Goal: Task Accomplishment & Management: Use online tool/utility

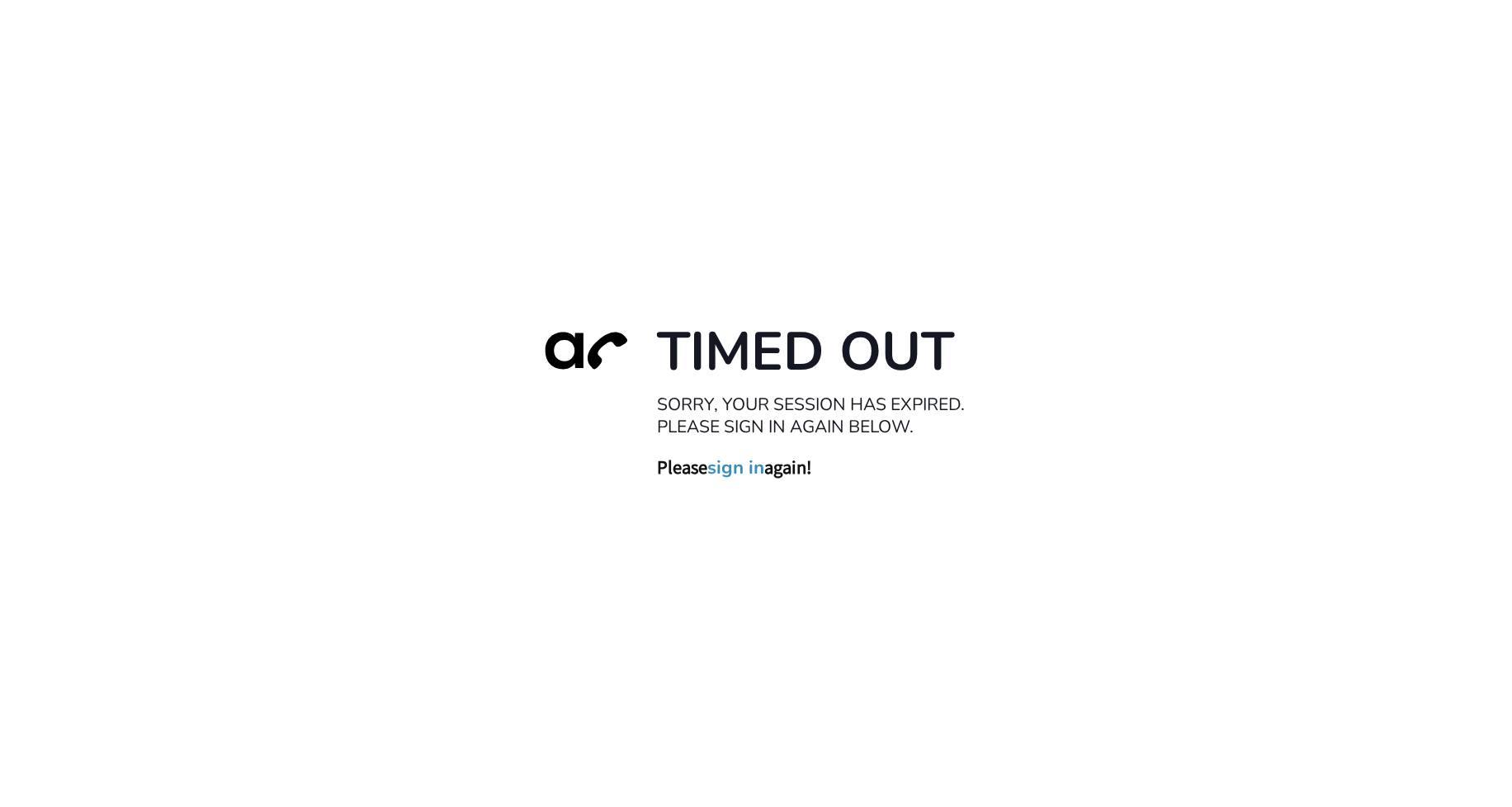
click at [739, 473] on link "sign in" at bounding box center [736, 468] width 57 height 23
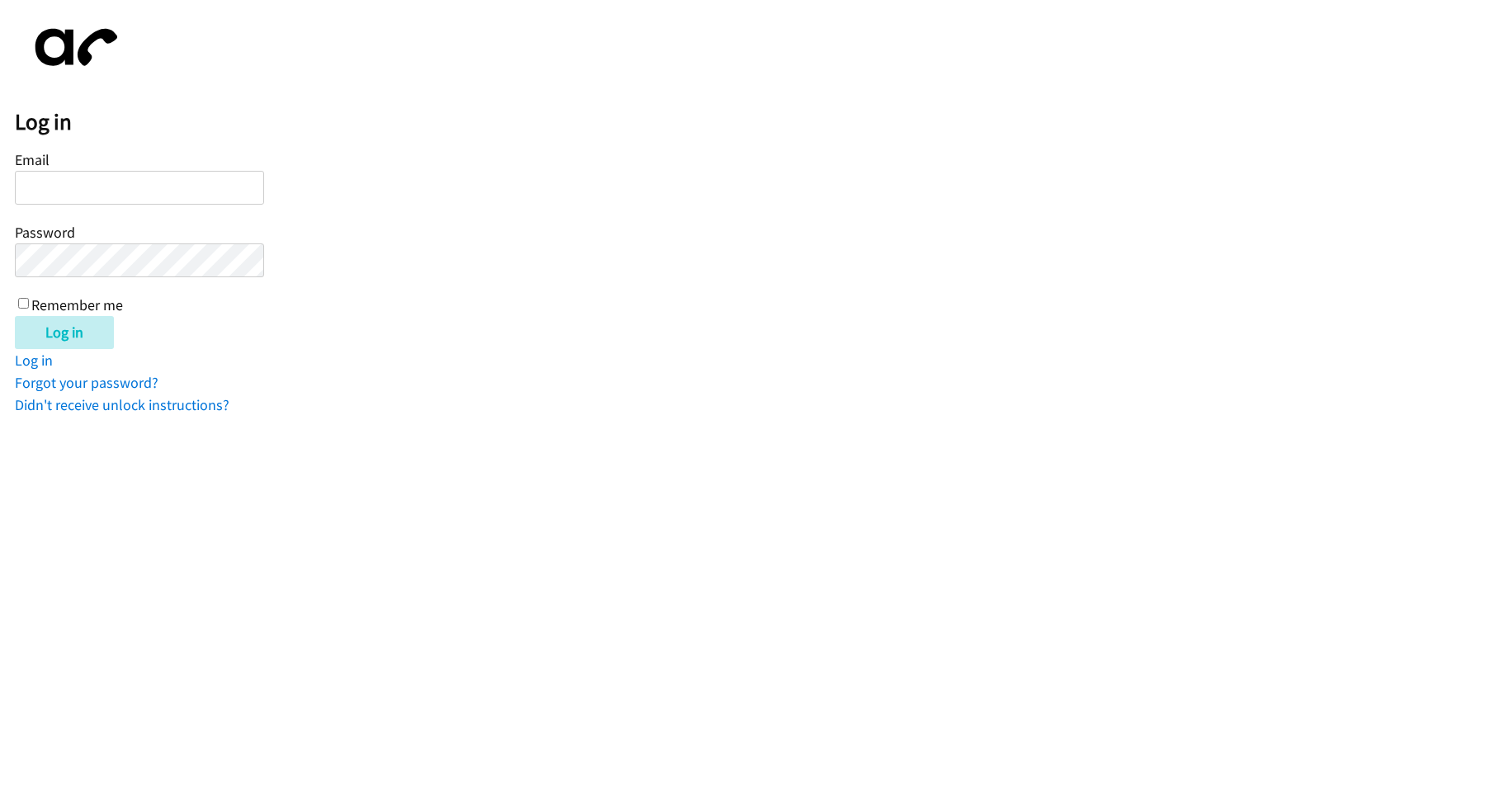
click at [85, 175] on input "Email" at bounding box center [139, 187] width 249 height 34
type input "[PERSON_NAME][EMAIL_ADDRESS][PERSON_NAME][DOMAIN_NAME]"
click at [105, 302] on label "Remember me" at bounding box center [77, 304] width 92 height 19
click at [29, 302] on input "Remember me" at bounding box center [23, 303] width 11 height 11
checkbox input "true"
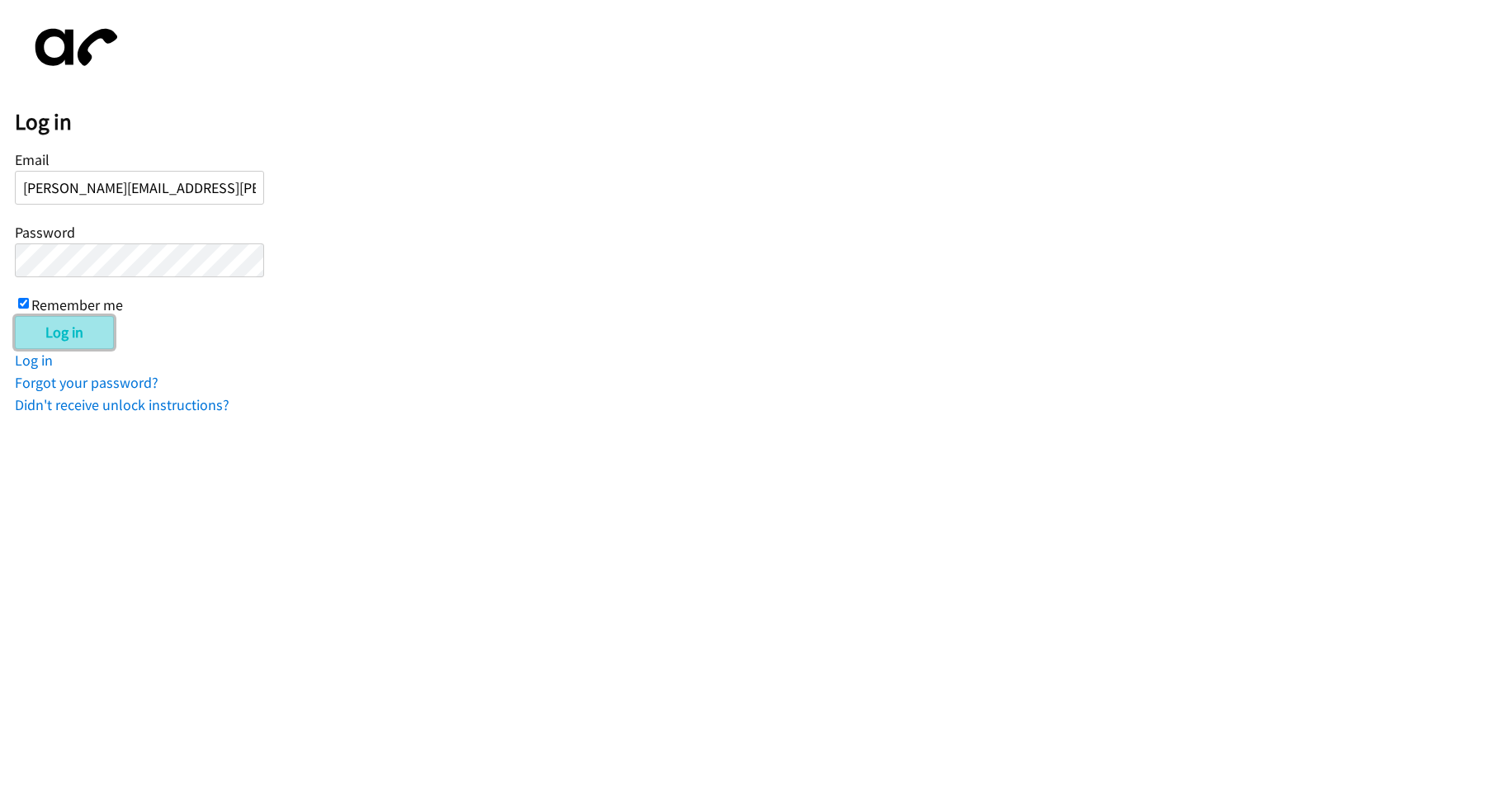
click at [60, 341] on input "Log in" at bounding box center [64, 333] width 99 height 33
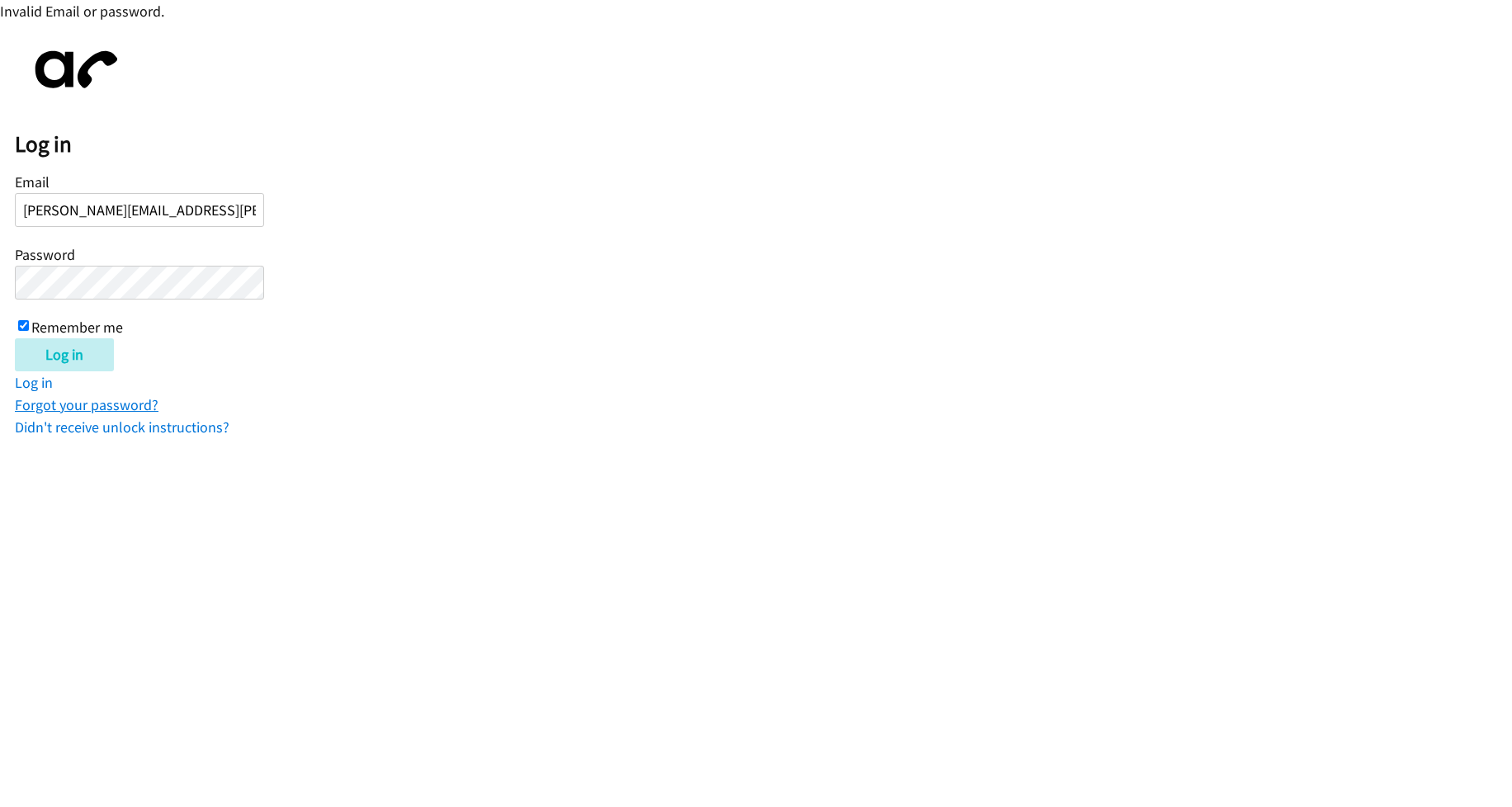
click at [106, 410] on link "Forgot your password?" at bounding box center [86, 404] width 143 height 19
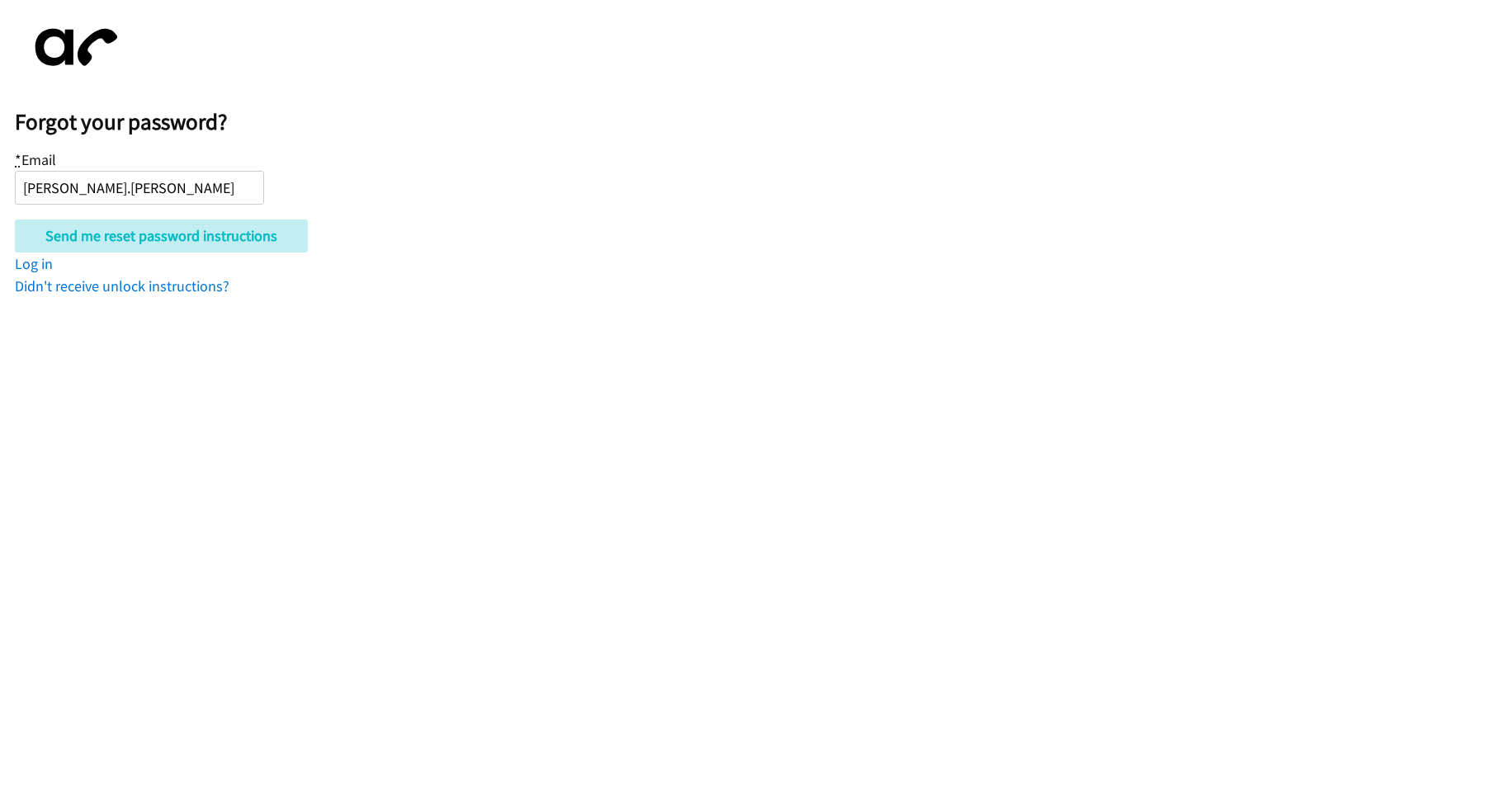
type input "kimberly.pereira@berrylaw.com"
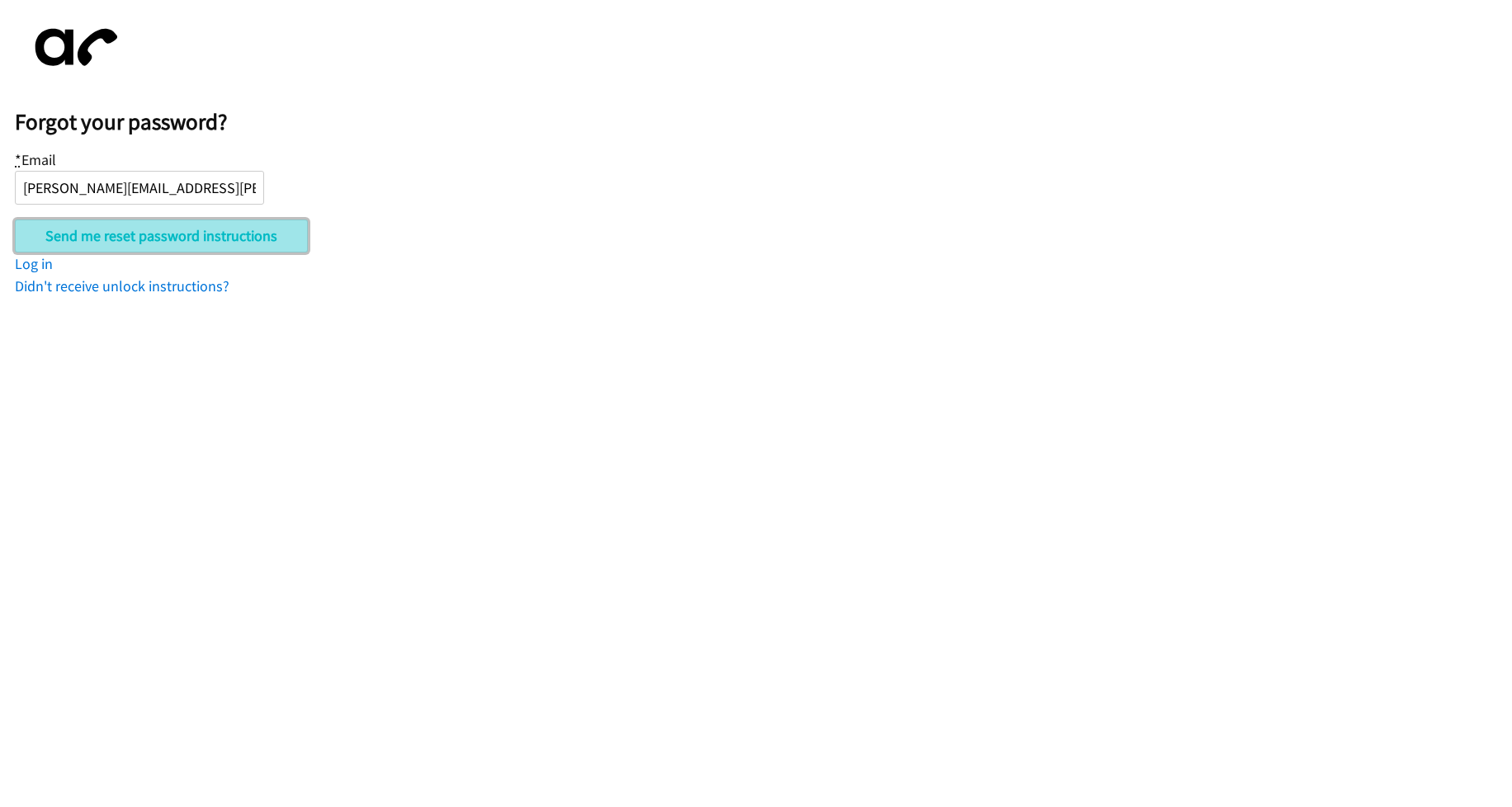
click at [203, 240] on input "Send me reset password instructions" at bounding box center [161, 236] width 293 height 33
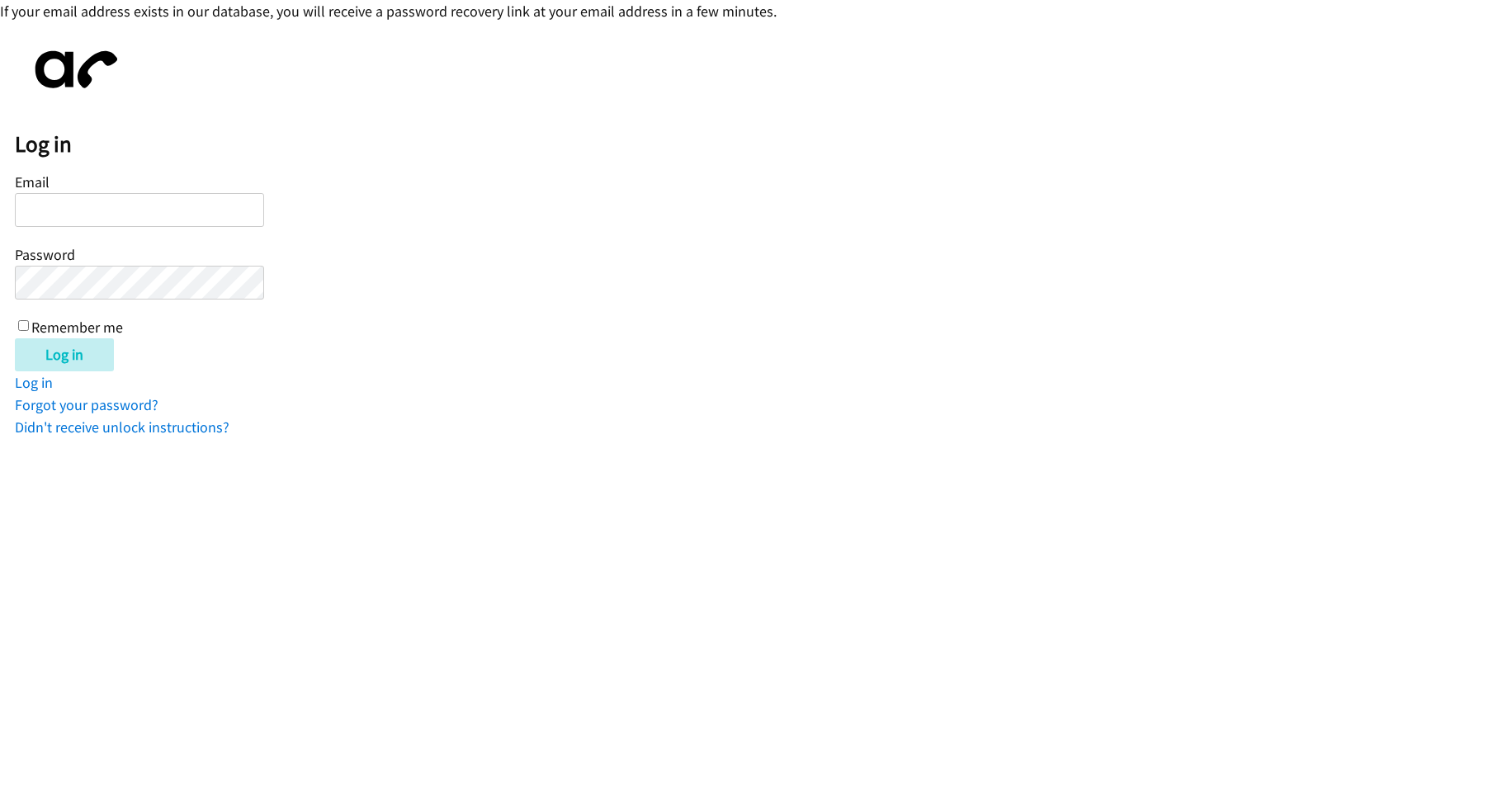
click at [115, 212] on input "Email" at bounding box center [139, 210] width 249 height 34
type input "kimberly.pereira@berrylaw.com"
click at [89, 319] on label "Remember me" at bounding box center [77, 327] width 92 height 19
click at [29, 320] on input "Remember me" at bounding box center [23, 325] width 11 height 11
checkbox input "true"
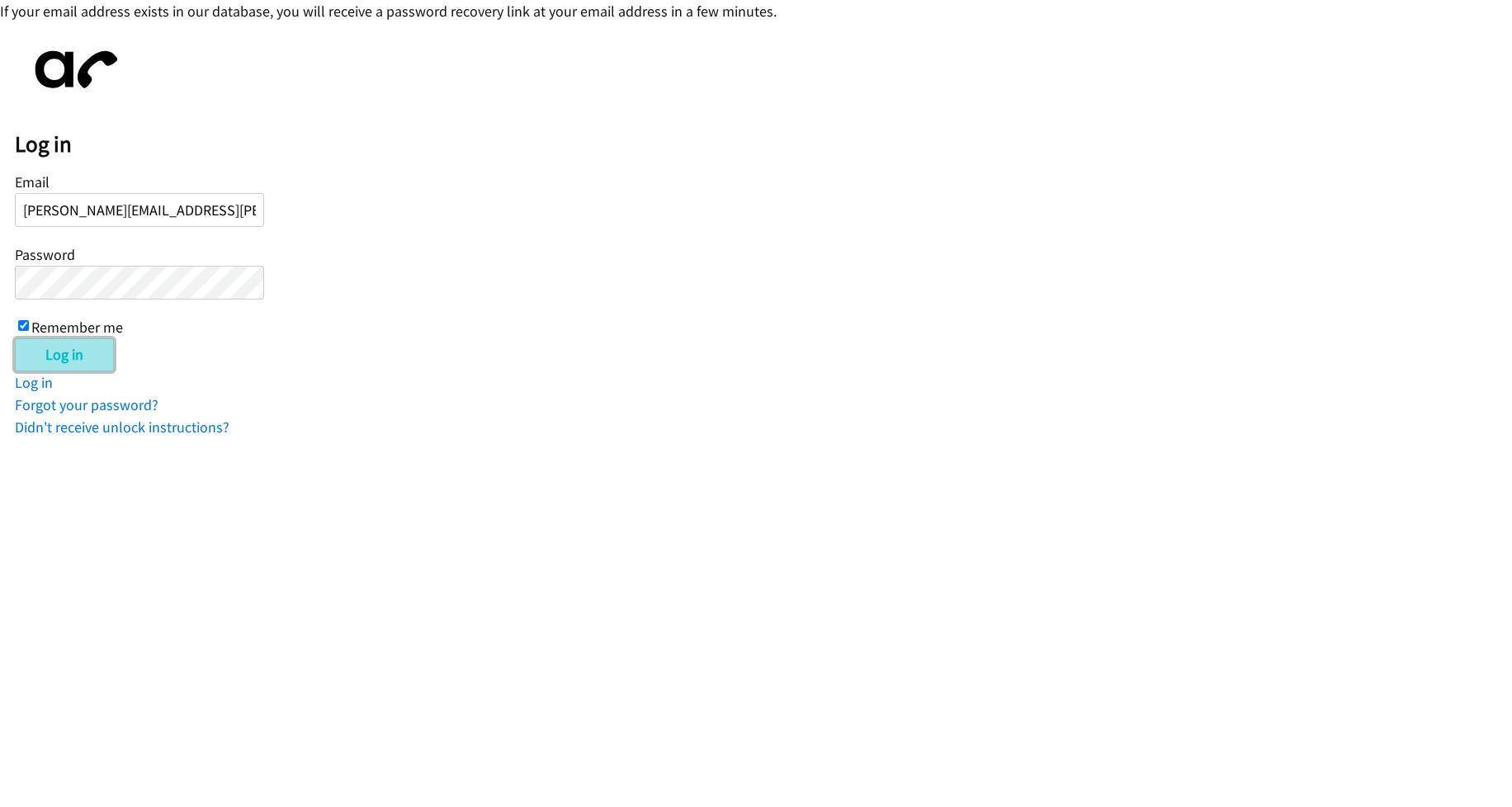
click at [63, 346] on input "Log in" at bounding box center [64, 355] width 99 height 33
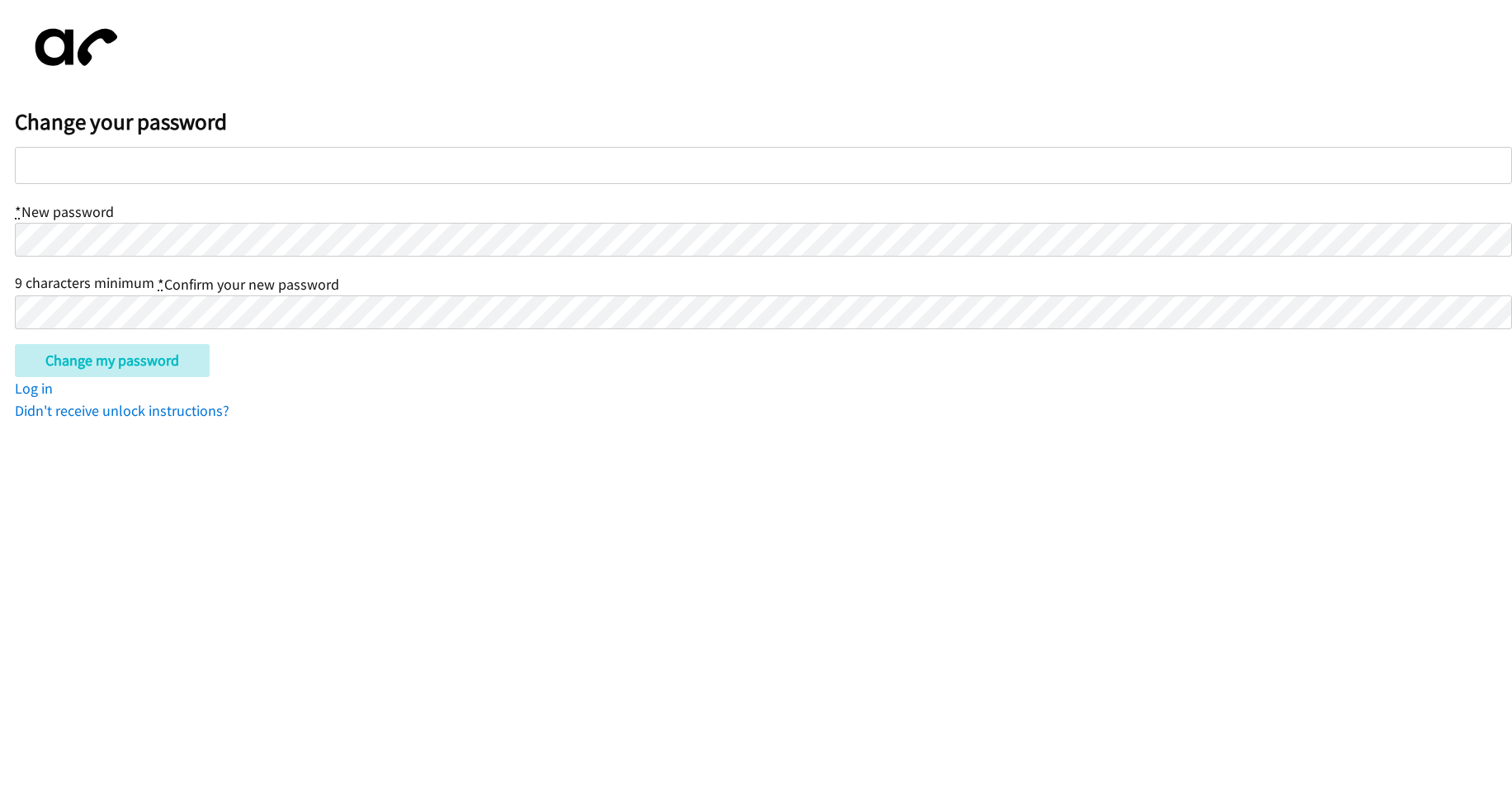
click at [109, 164] on div at bounding box center [763, 166] width 1497 height 37
click at [186, 331] on form "* New password 9 characters minimum * Confirm your new password Change my passw…" at bounding box center [763, 262] width 1497 height 230
click at [148, 367] on input "Change my password" at bounding box center [112, 361] width 195 height 33
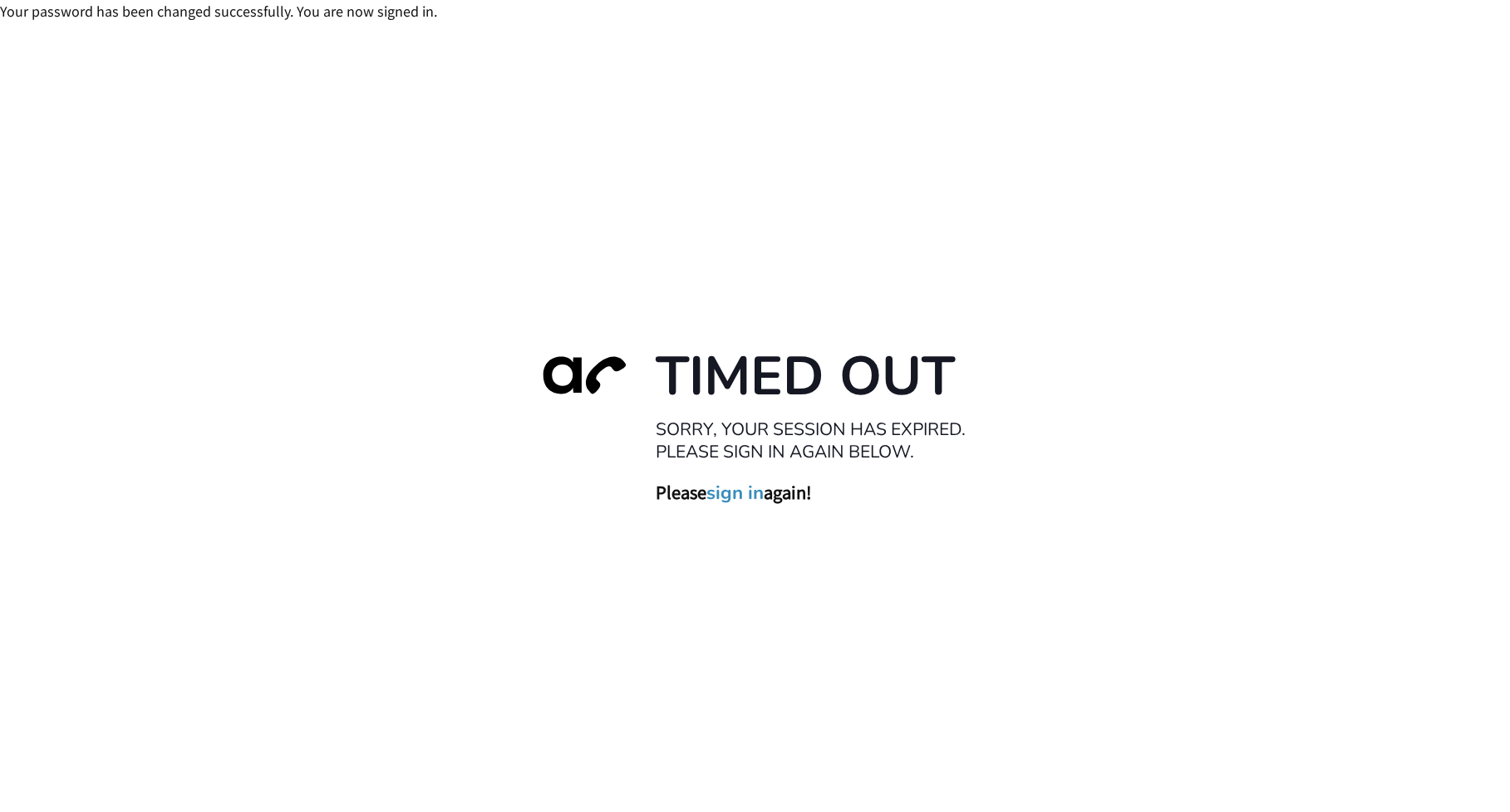
click at [726, 490] on link "sign in" at bounding box center [735, 494] width 57 height 24
click at [741, 491] on link "sign in" at bounding box center [735, 494] width 57 height 24
click at [733, 492] on link "sign in" at bounding box center [735, 494] width 57 height 24
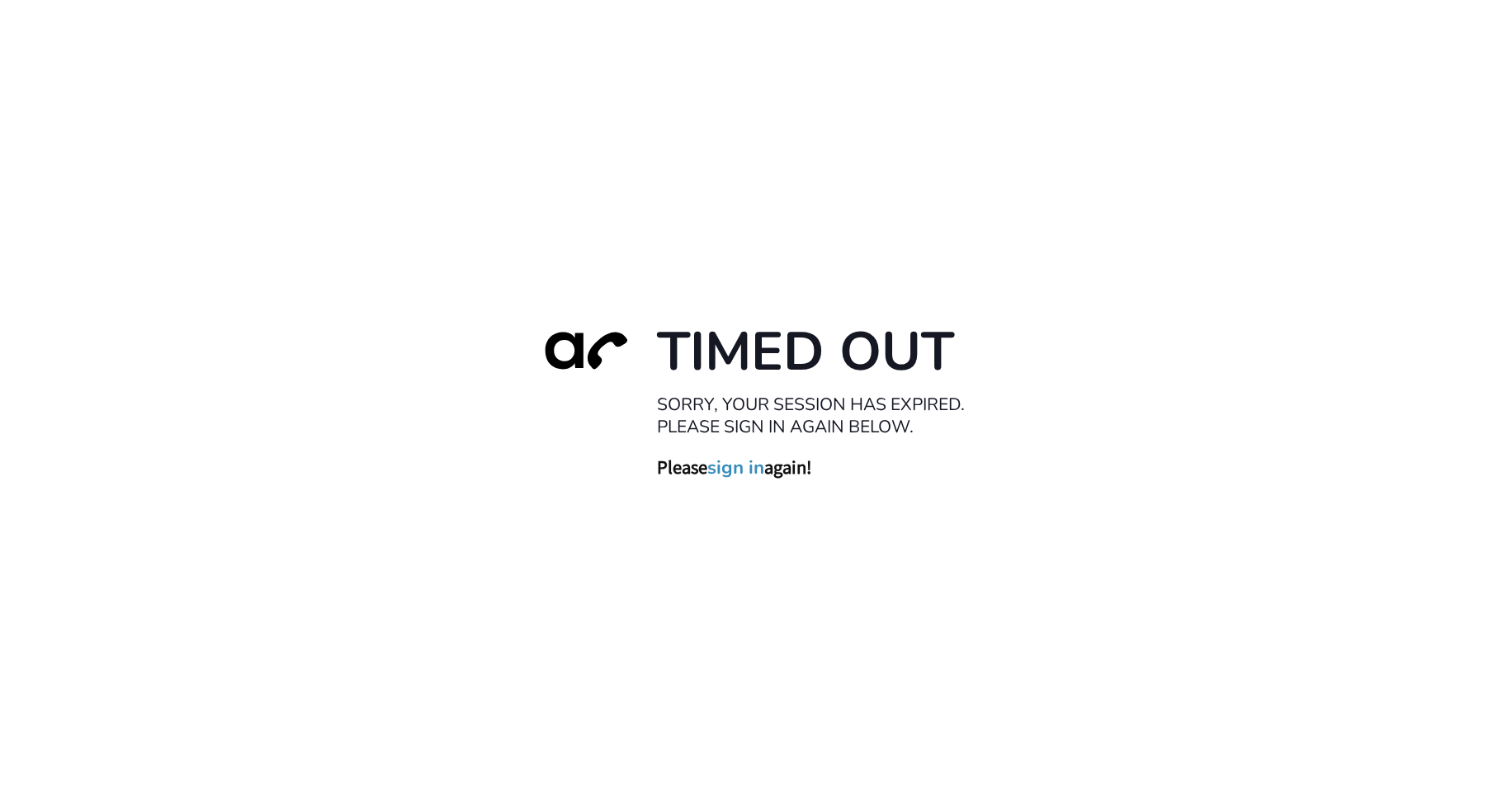
click at [721, 472] on link "sign in" at bounding box center [736, 468] width 57 height 23
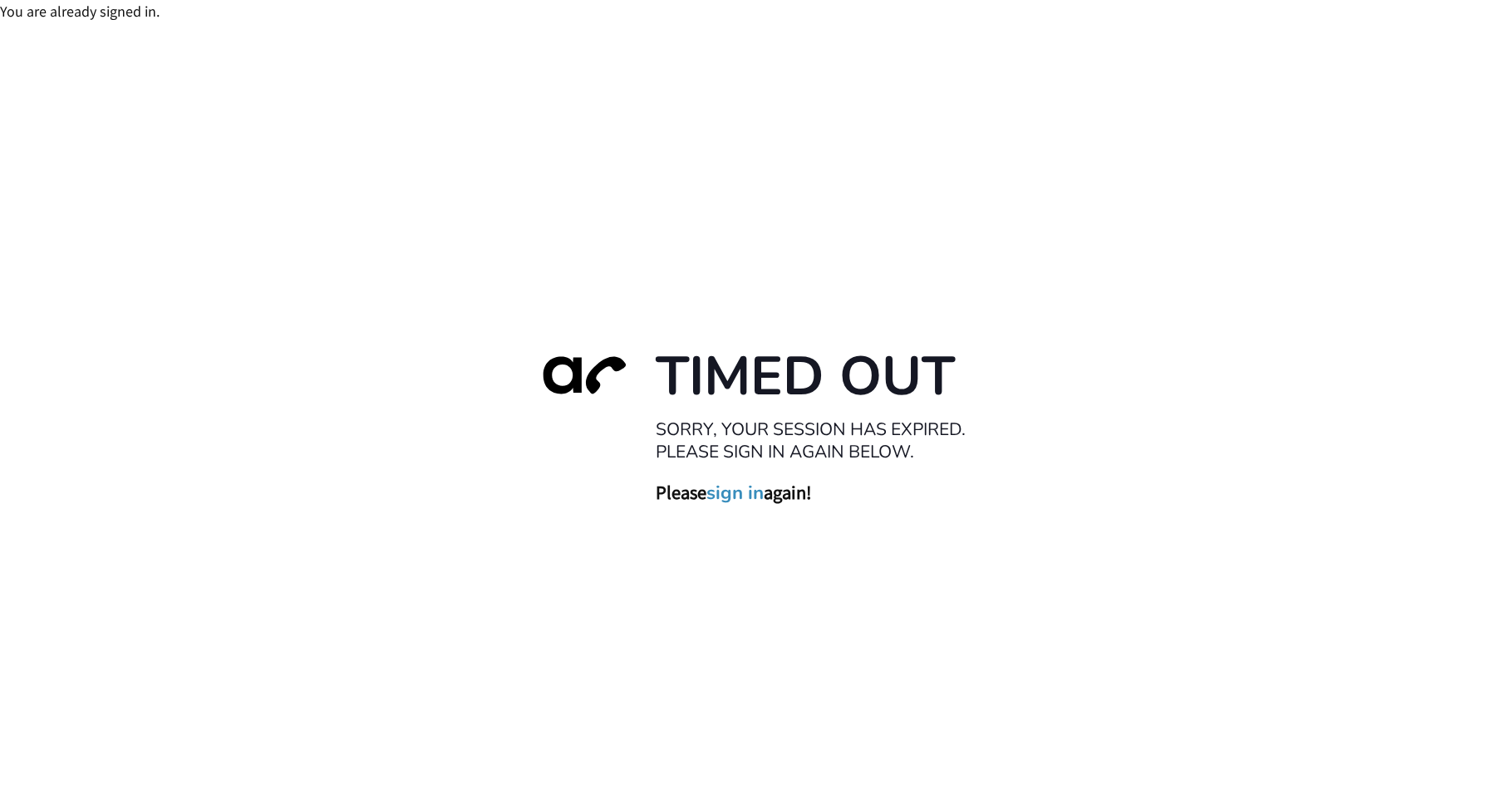
click at [732, 489] on link "sign in" at bounding box center [735, 494] width 57 height 24
click at [721, 494] on link "sign in" at bounding box center [735, 494] width 57 height 24
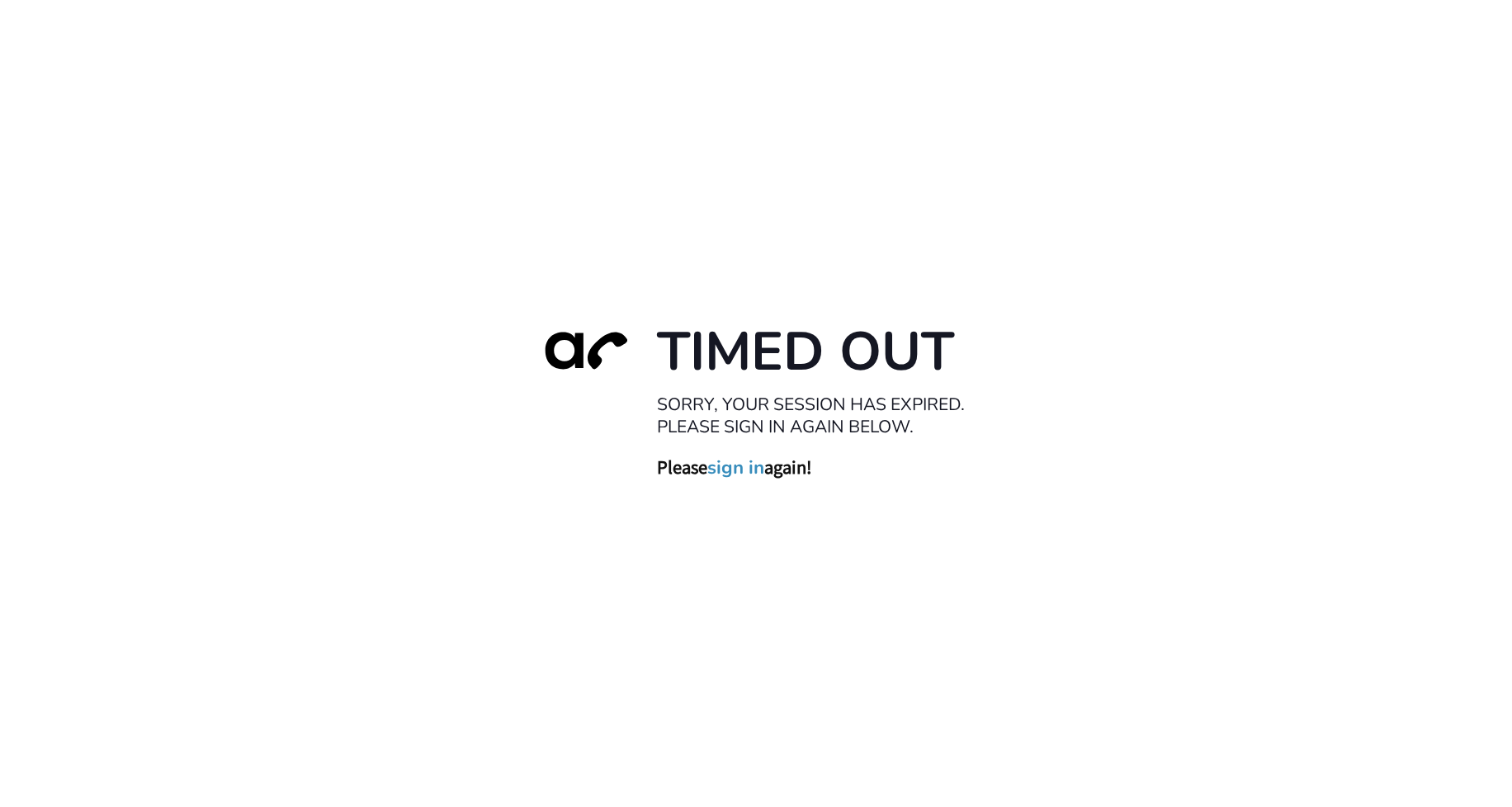
click at [1268, 3] on div "Timed Out Sorry, your session has expired. Please sign in again below. Please s…" at bounding box center [756, 403] width 1512 height 807
click at [749, 474] on link "sign in" at bounding box center [736, 468] width 57 height 23
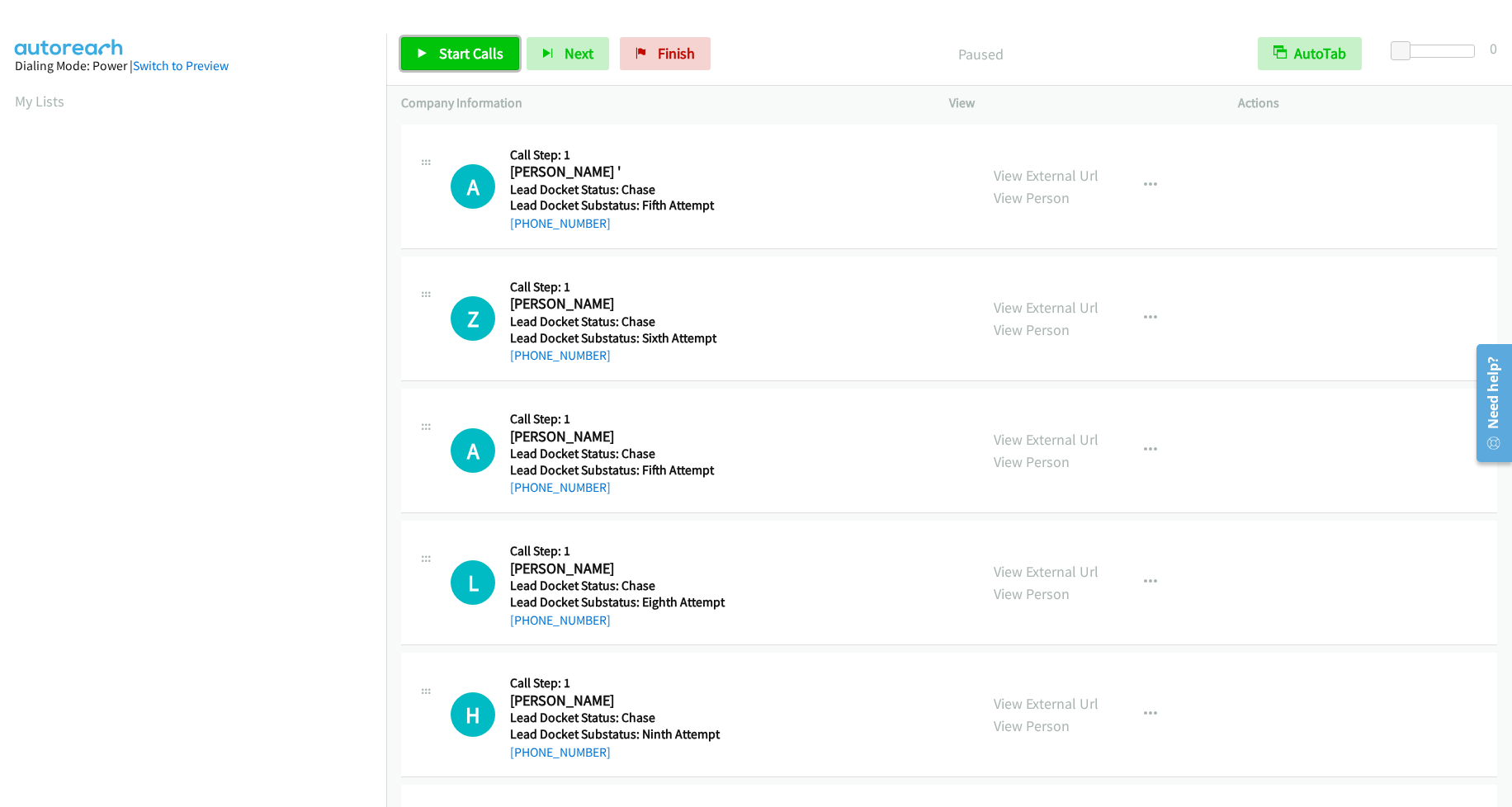
click at [458, 61] on span "Start Calls" at bounding box center [471, 53] width 64 height 19
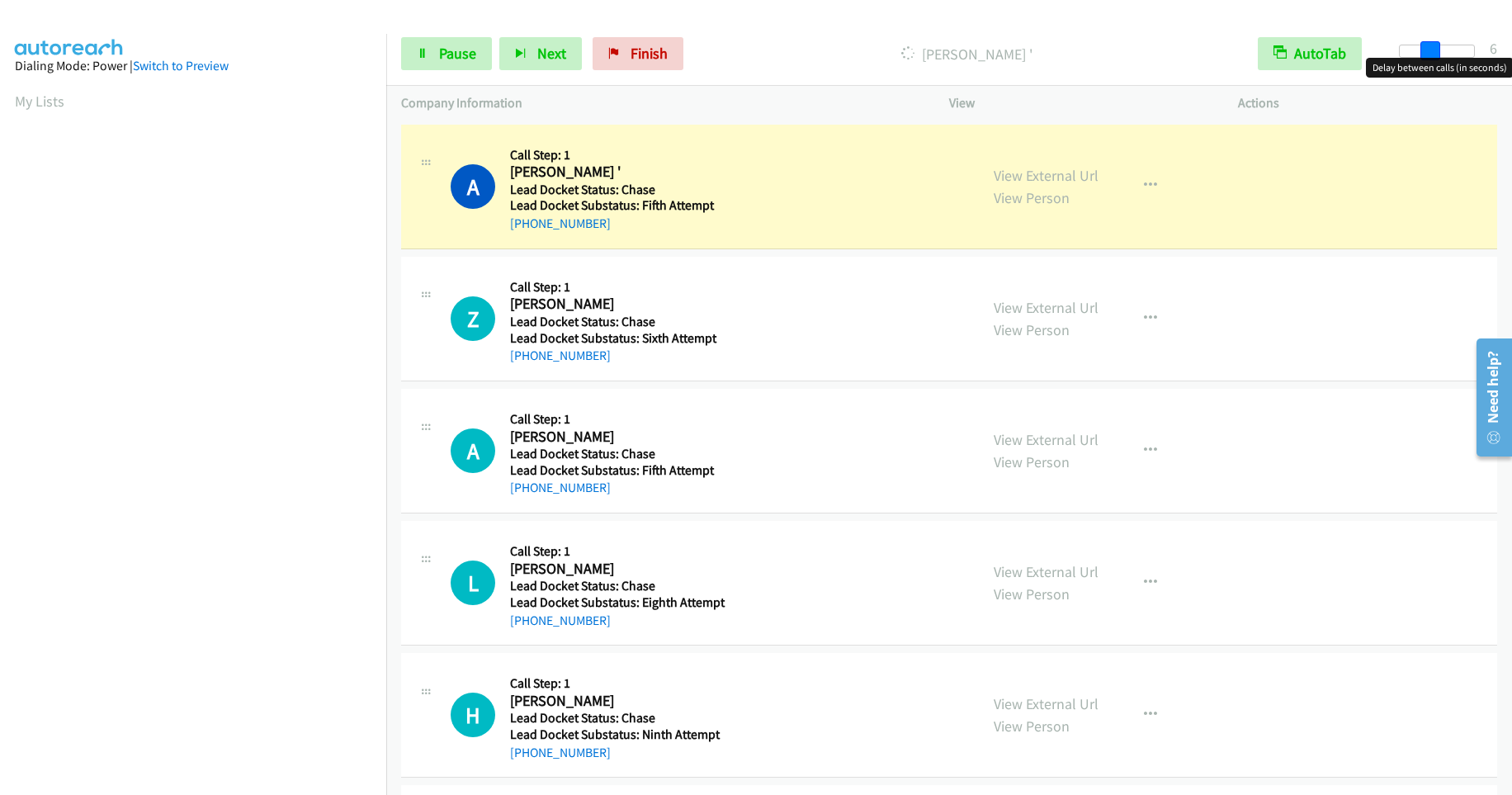
drag, startPoint x: 1399, startPoint y: 53, endPoint x: 1426, endPoint y: 53, distance: 27.0
click at [1426, 53] on span at bounding box center [1430, 51] width 20 height 20
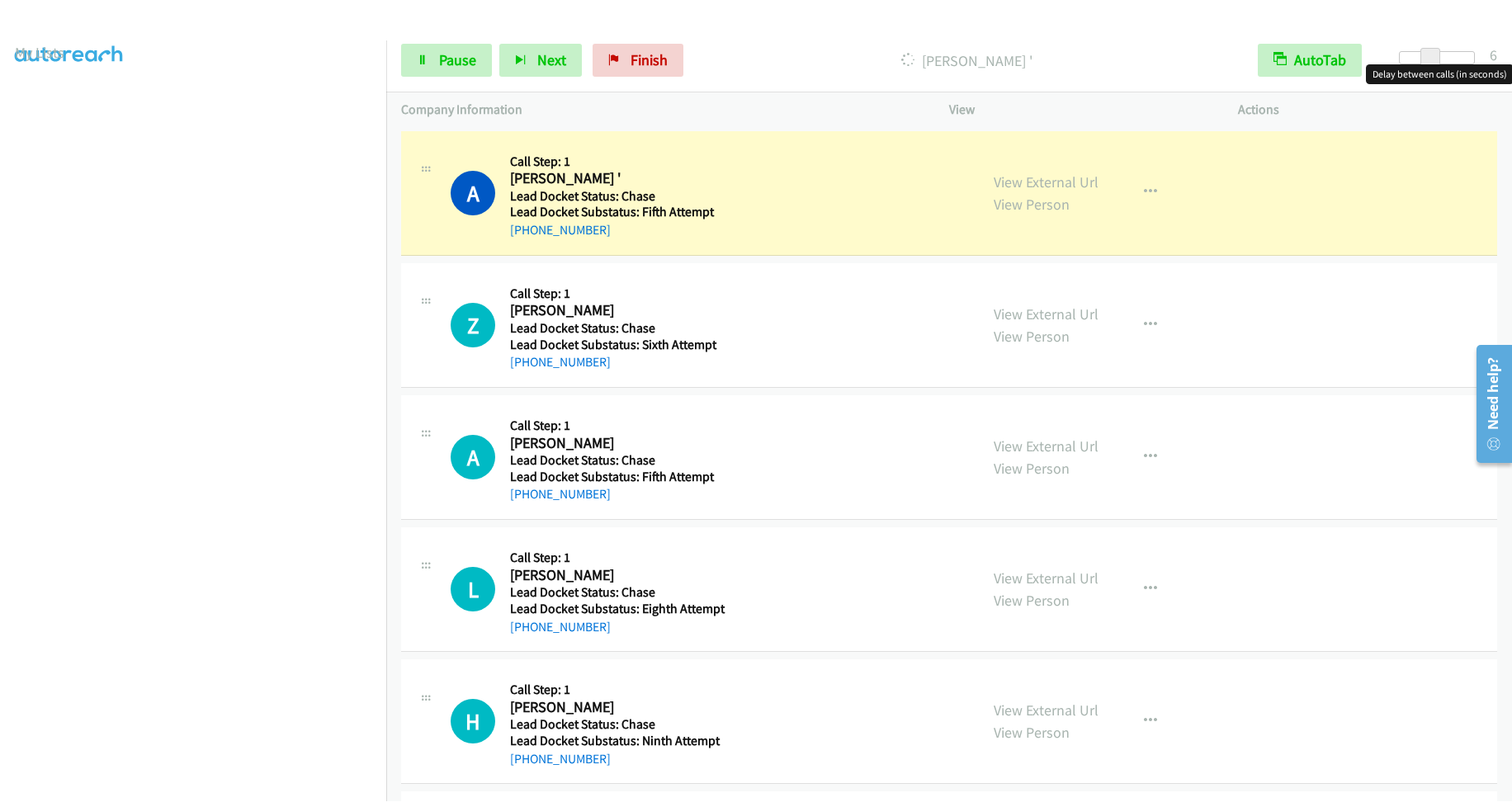
scroll to position [118, 0]
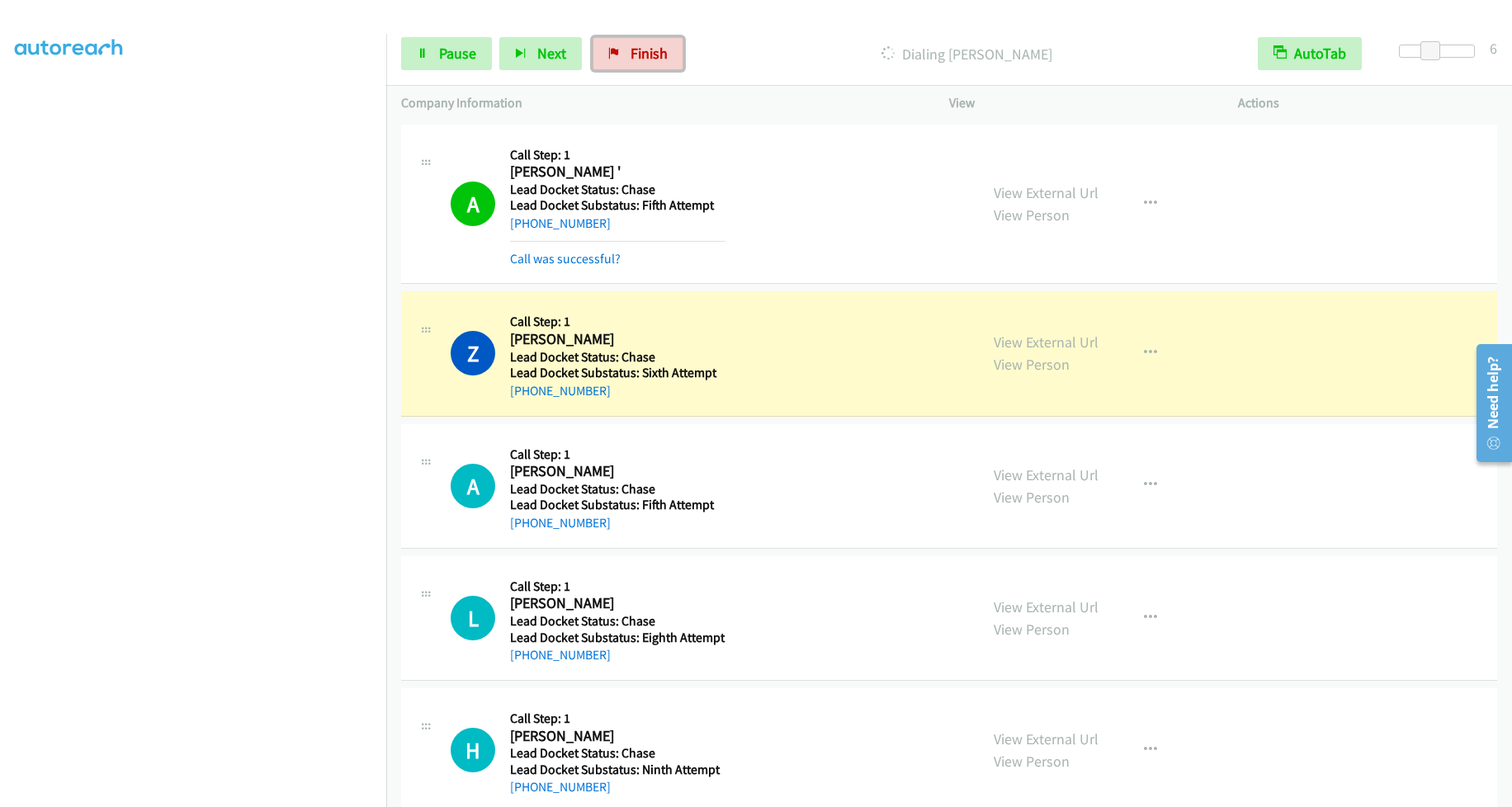
drag, startPoint x: 645, startPoint y: 59, endPoint x: 820, endPoint y: 57, distance: 175.0
click at [645, 59] on span "Finish" at bounding box center [649, 53] width 37 height 19
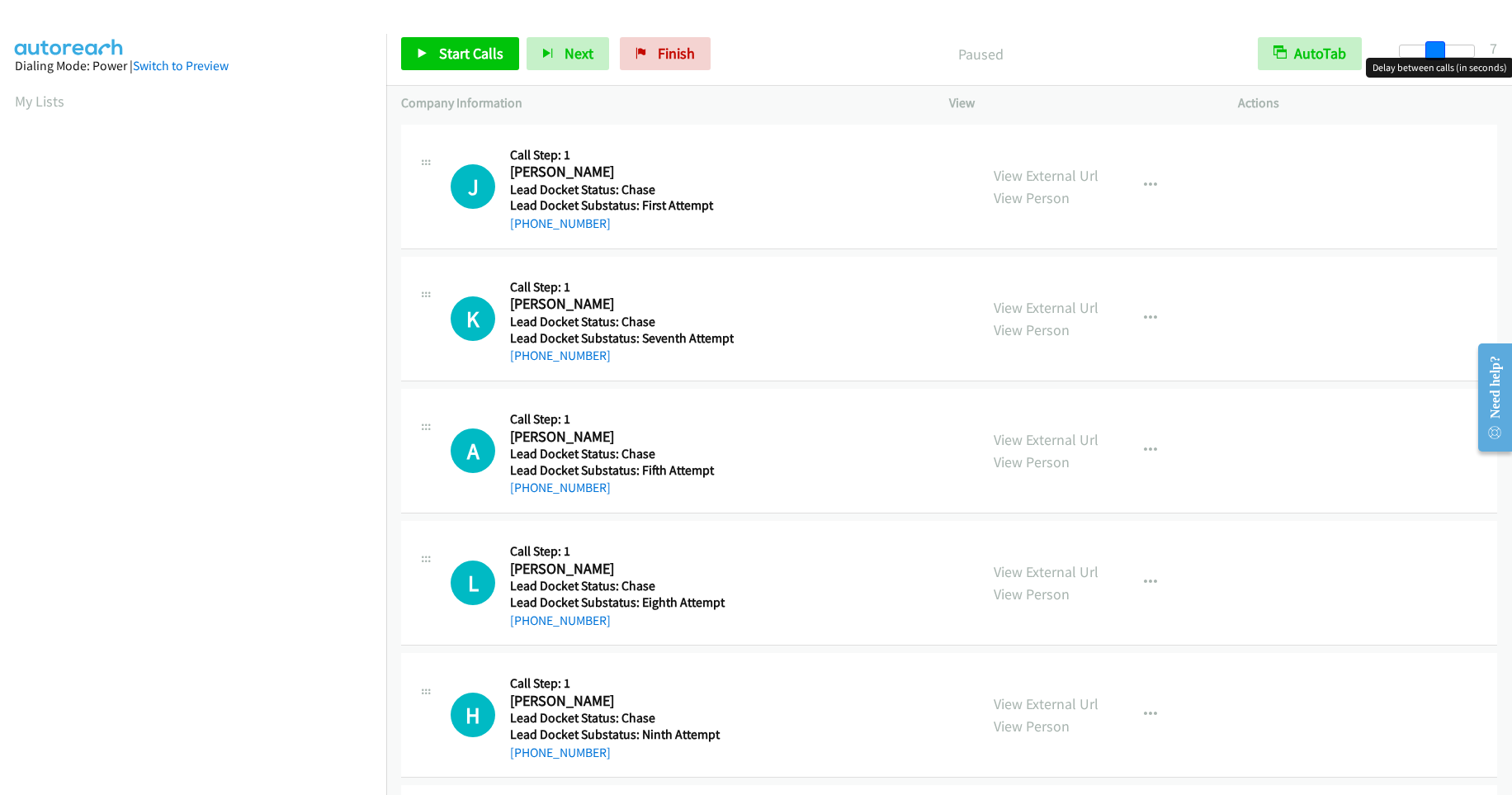
drag, startPoint x: 1407, startPoint y: 55, endPoint x: 1439, endPoint y: 51, distance: 32.2
click at [1439, 51] on span at bounding box center [1435, 51] width 20 height 20
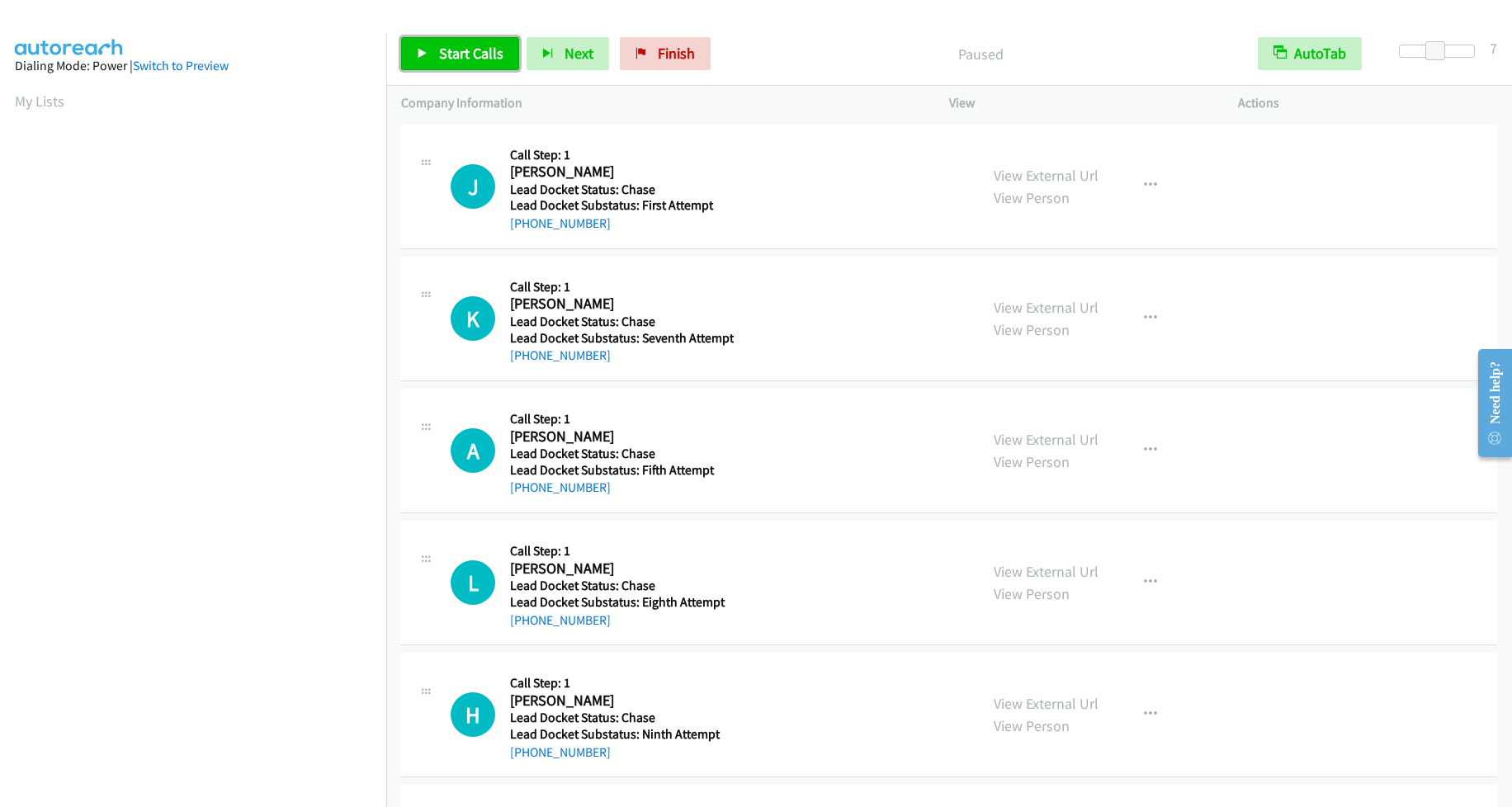
click at [468, 46] on span "Start Calls" at bounding box center [471, 53] width 64 height 19
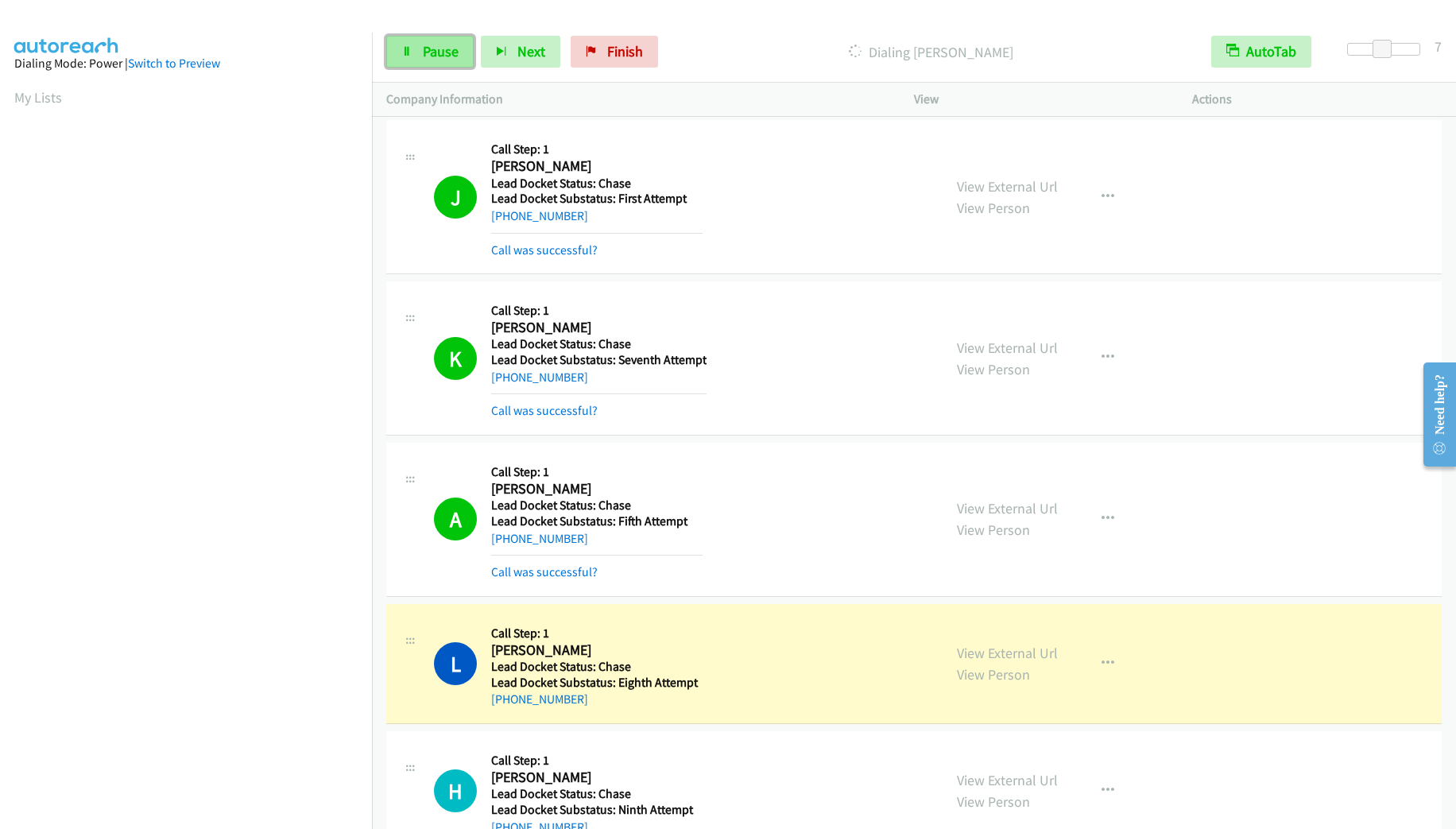
click at [420, 56] on link "Pause" at bounding box center [429, 52] width 87 height 32
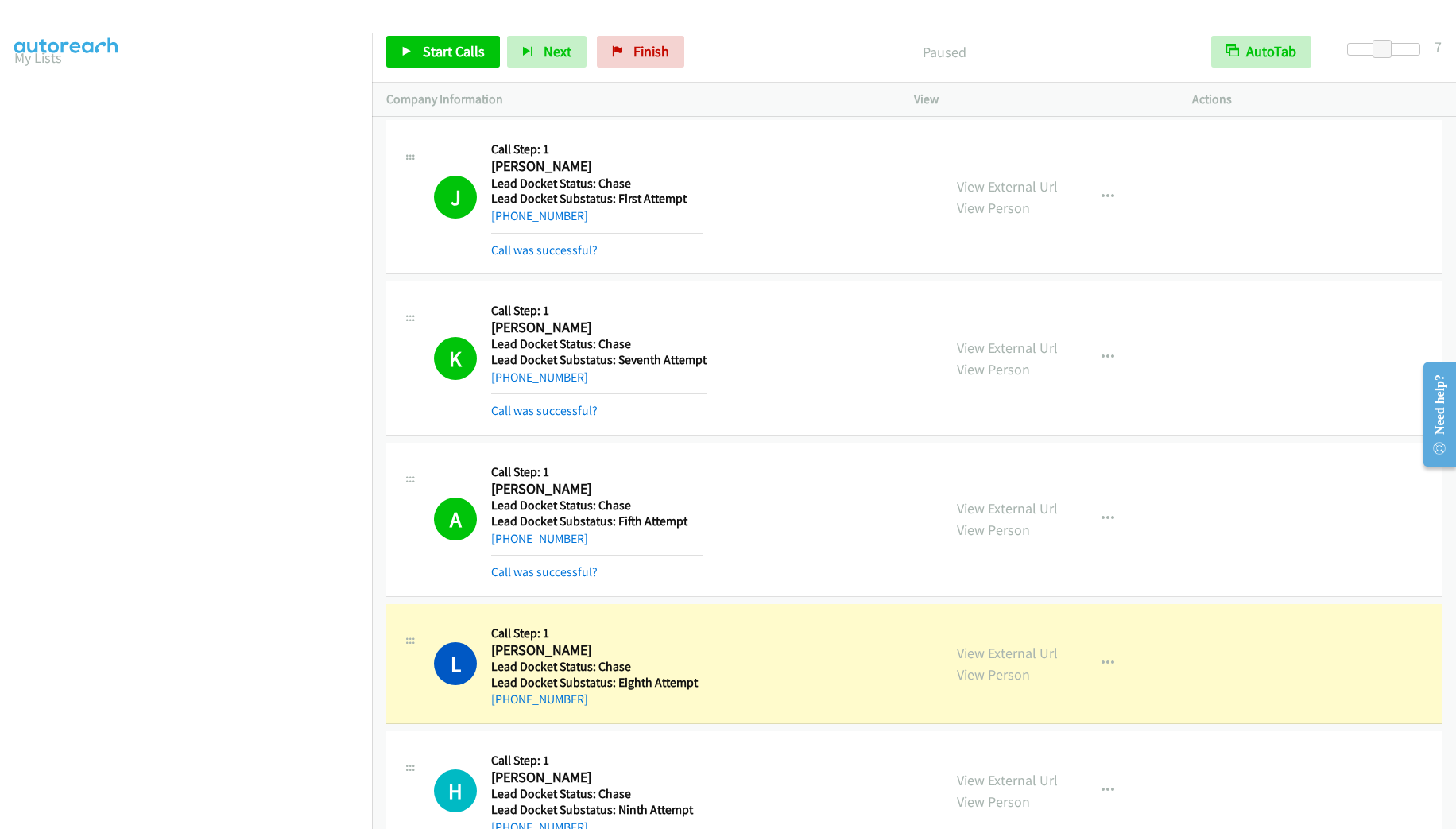
scroll to position [62, 0]
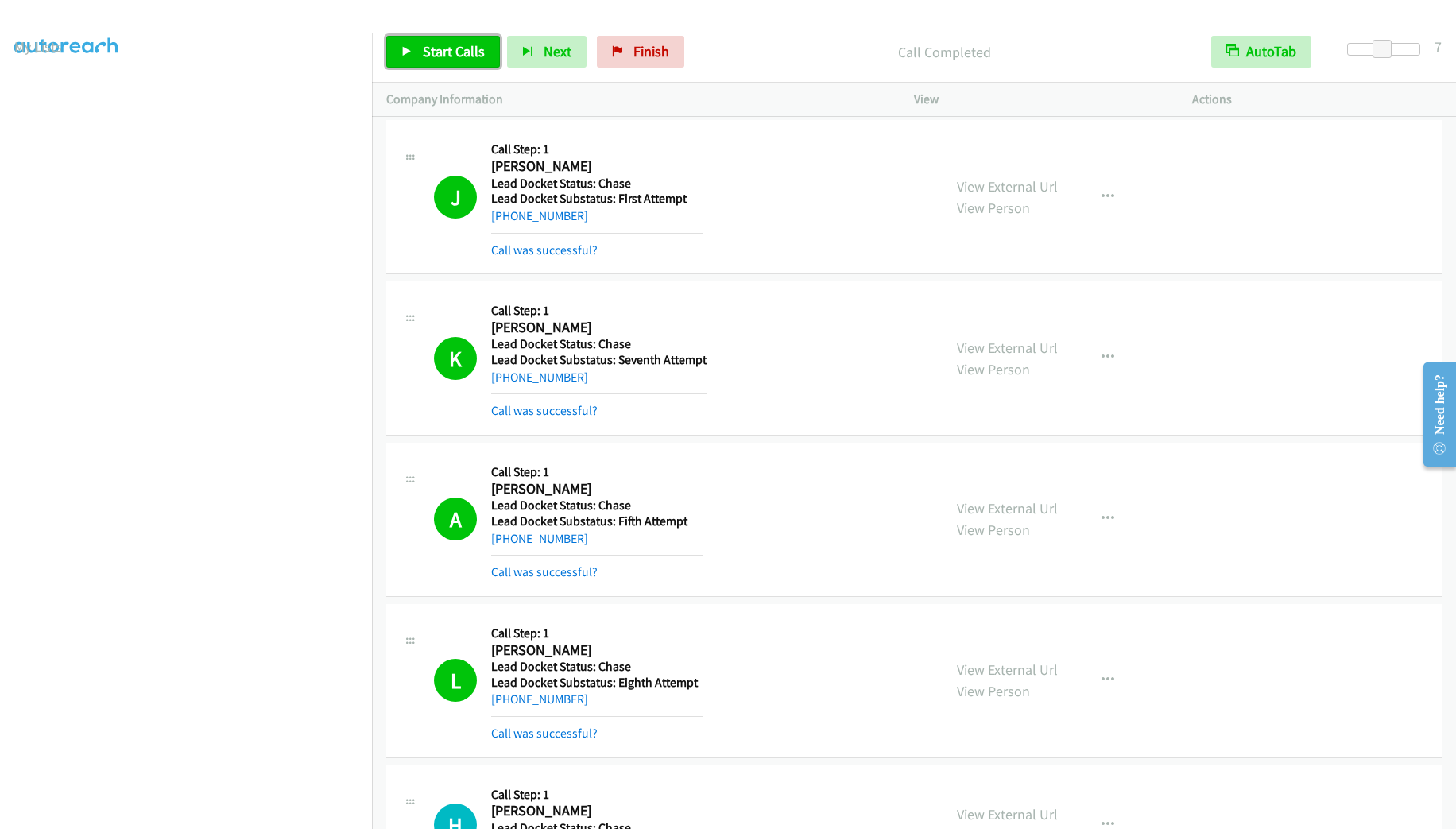
click at [433, 55] on span "Start Calls" at bounding box center [454, 51] width 62 height 18
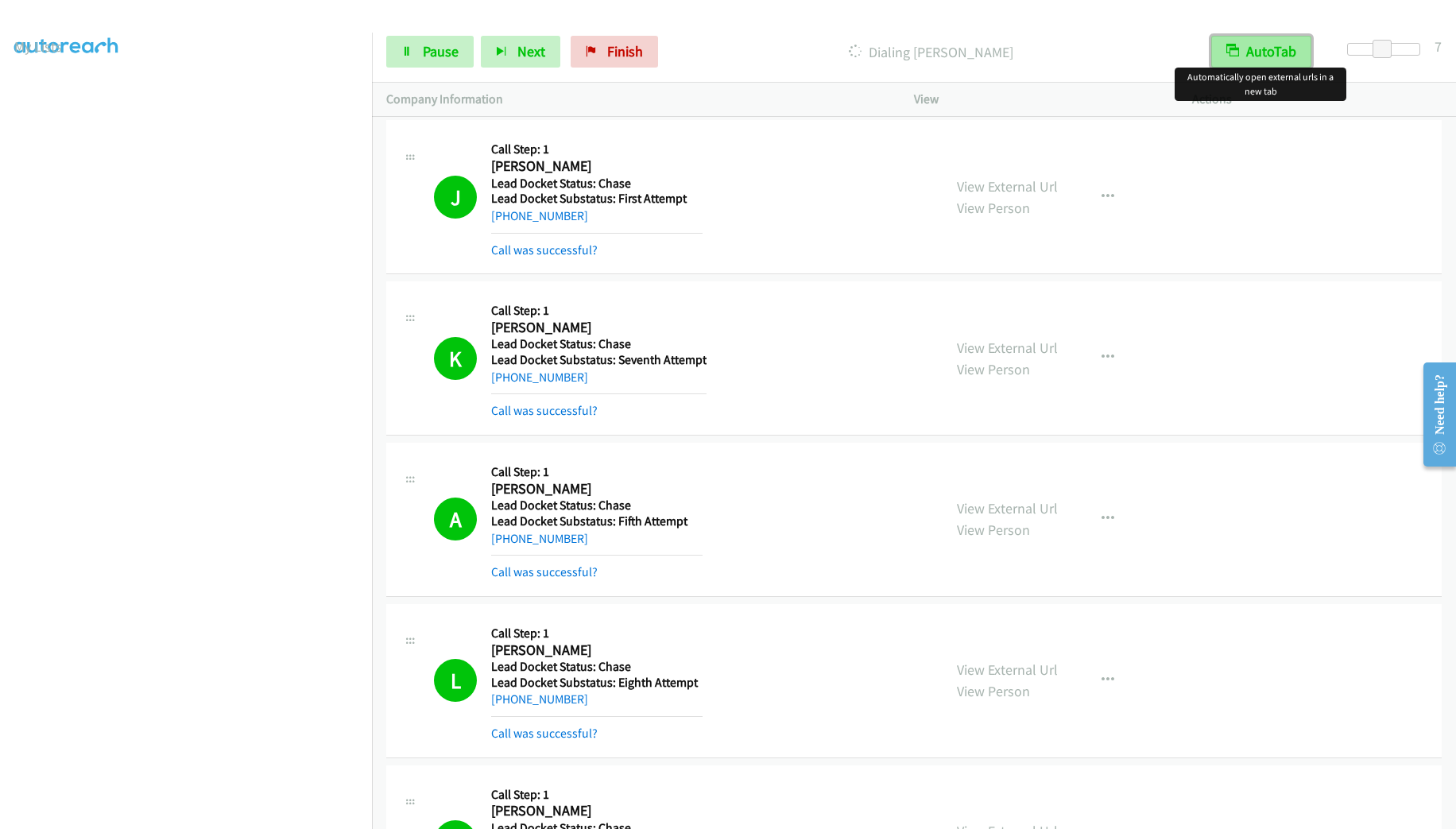
click at [1256, 61] on button "AutoTab" at bounding box center [1261, 52] width 101 height 32
click at [1272, 49] on button "AutoTab" at bounding box center [1262, 52] width 99 height 32
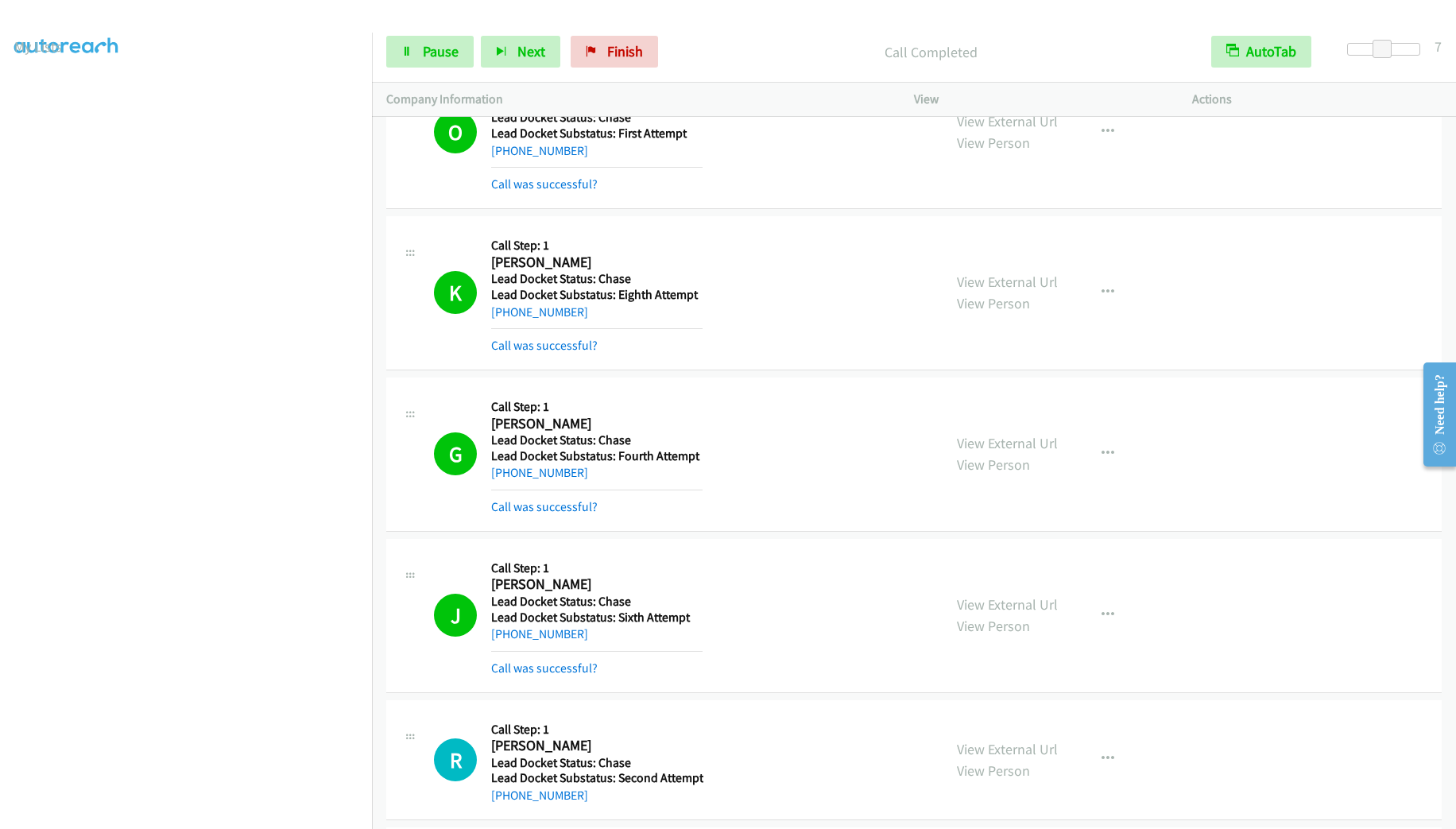
scroll to position [1034, 0]
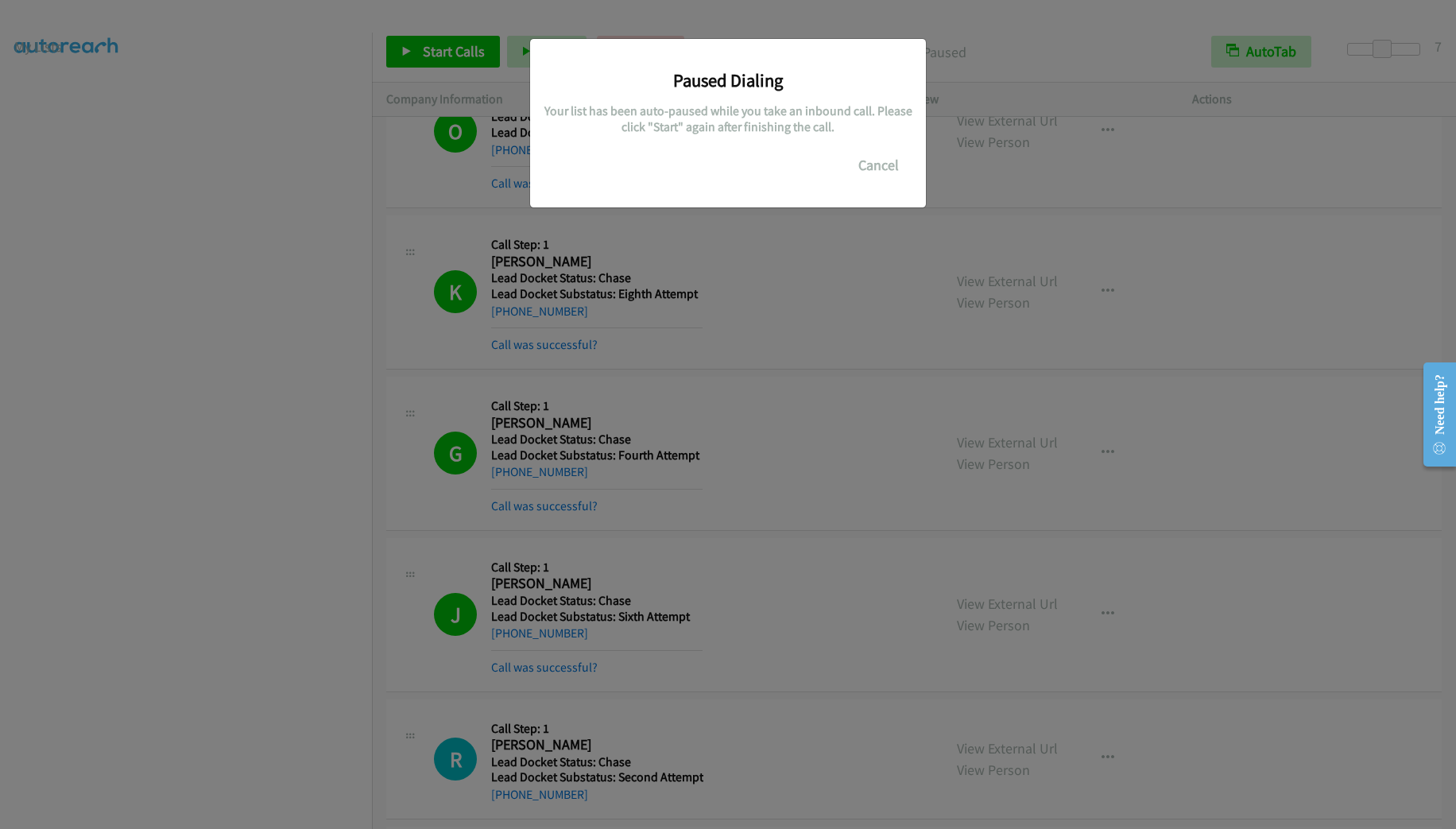
click at [125, 355] on div "Paused Dialing Your list has been auto-paused while you take an inbound call. P…" at bounding box center [728, 421] width 1456 height 815
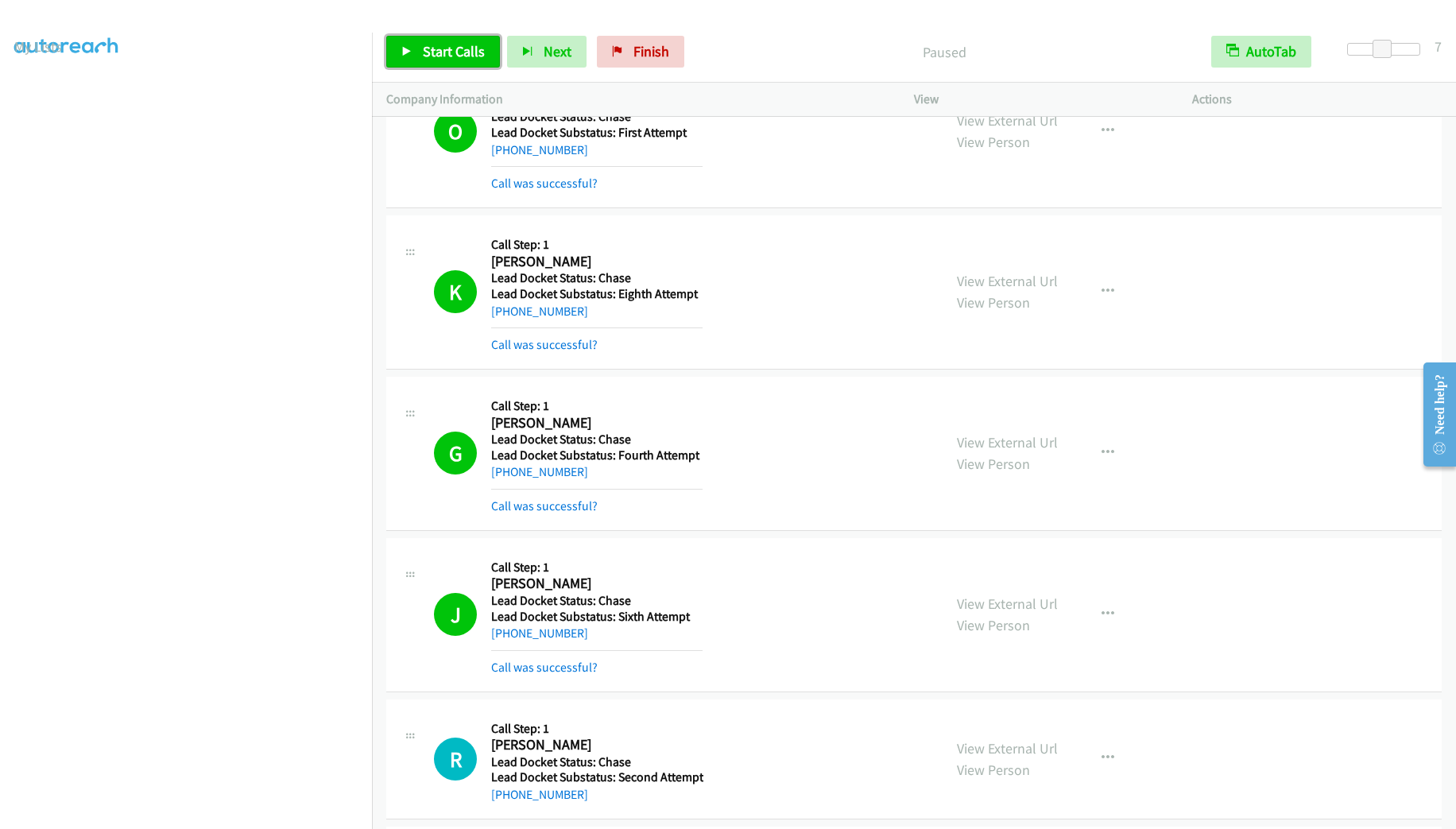
click at [468, 53] on span "Start Calls" at bounding box center [454, 51] width 62 height 18
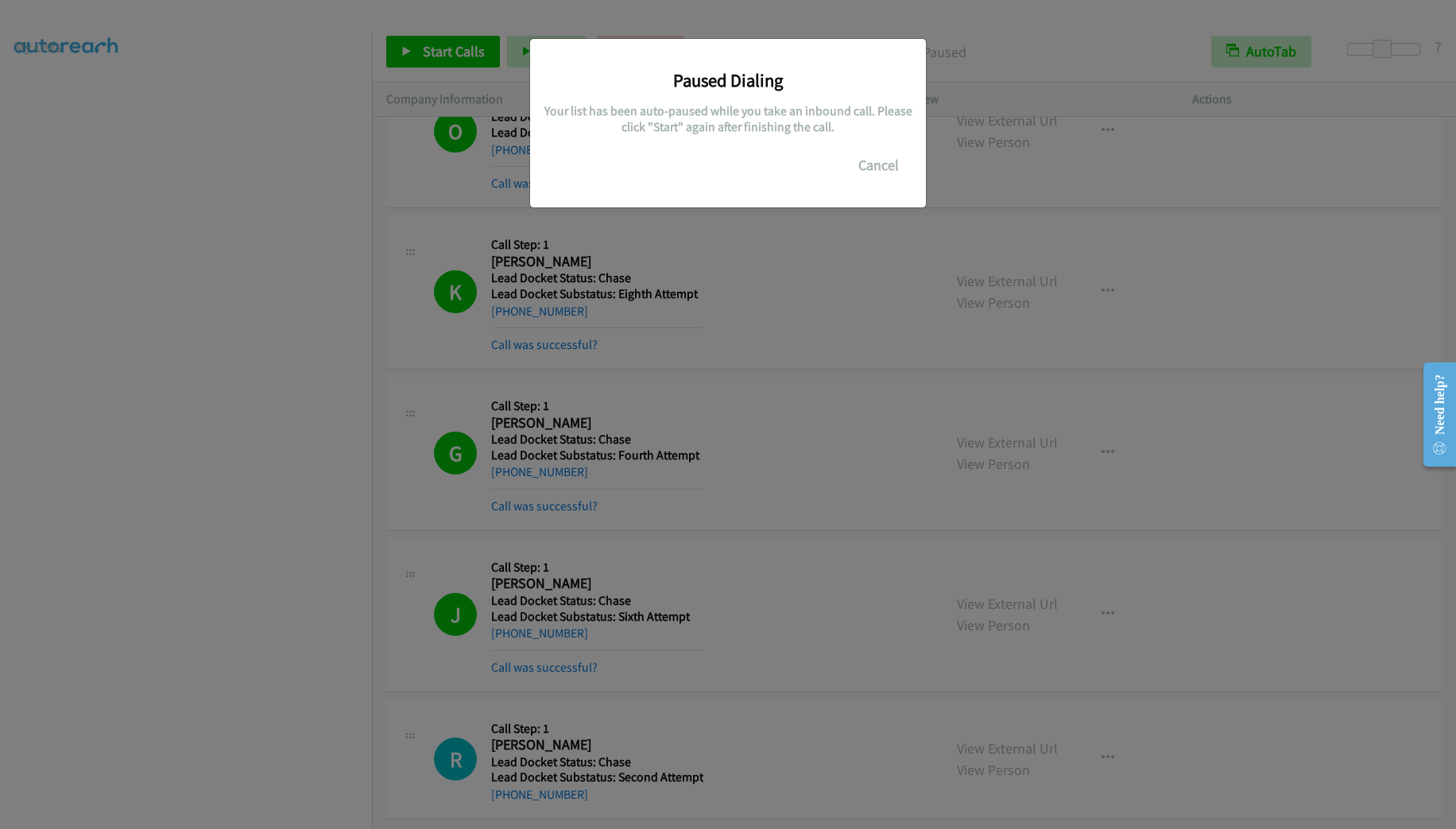
click at [184, 508] on div "Paused Dialing Your list has been auto-paused while you take an inbound call. P…" at bounding box center [728, 421] width 1456 height 815
click at [883, 171] on button "Cancel" at bounding box center [878, 165] width 70 height 32
click at [878, 170] on button "Cancel" at bounding box center [878, 165] width 70 height 32
click at [457, 56] on div "Paused Dialing Your list has been auto-paused while you take an inbound call. P…" at bounding box center [728, 421] width 1456 height 815
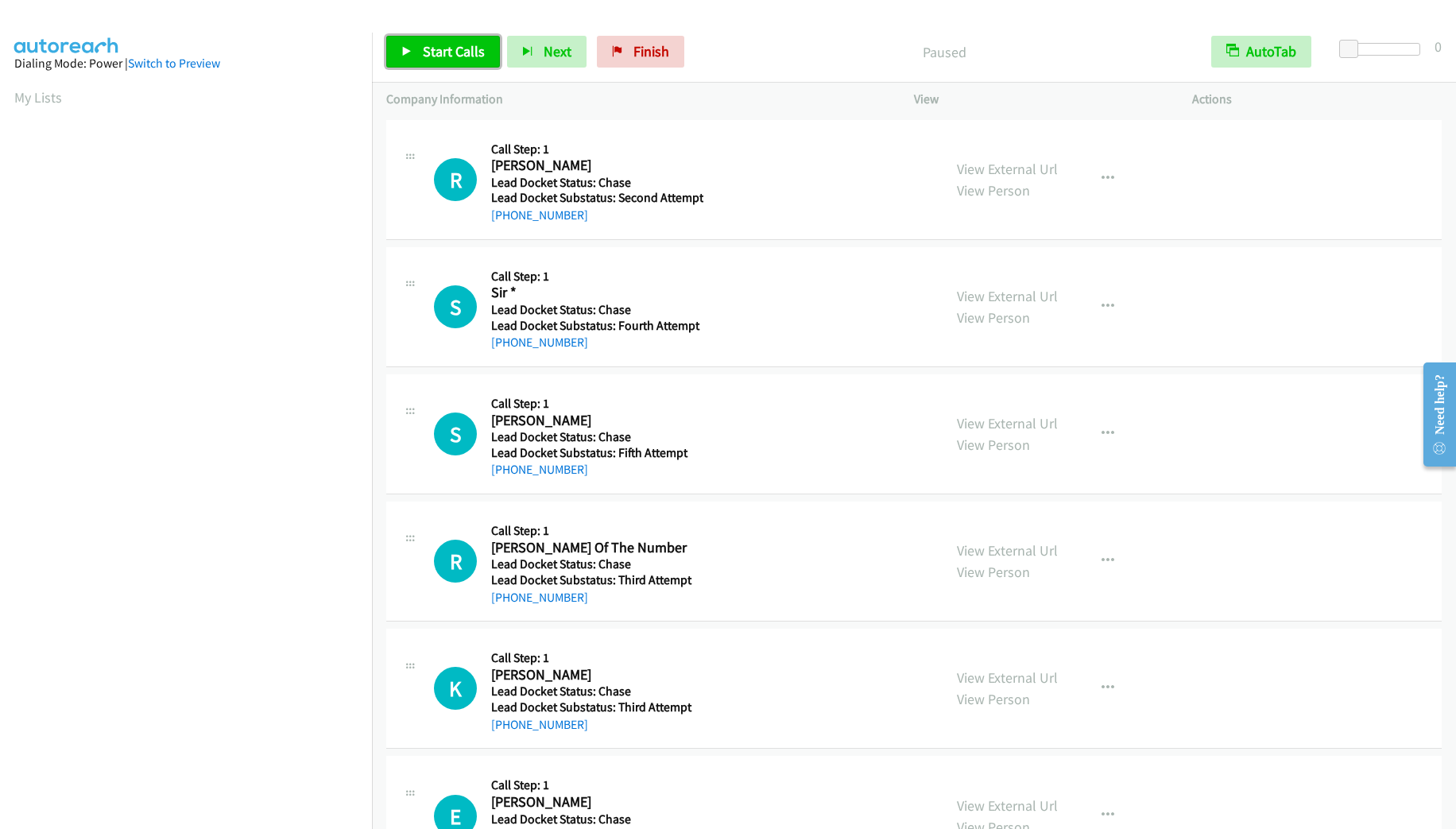
click at [465, 47] on span "Start Calls" at bounding box center [454, 51] width 62 height 18
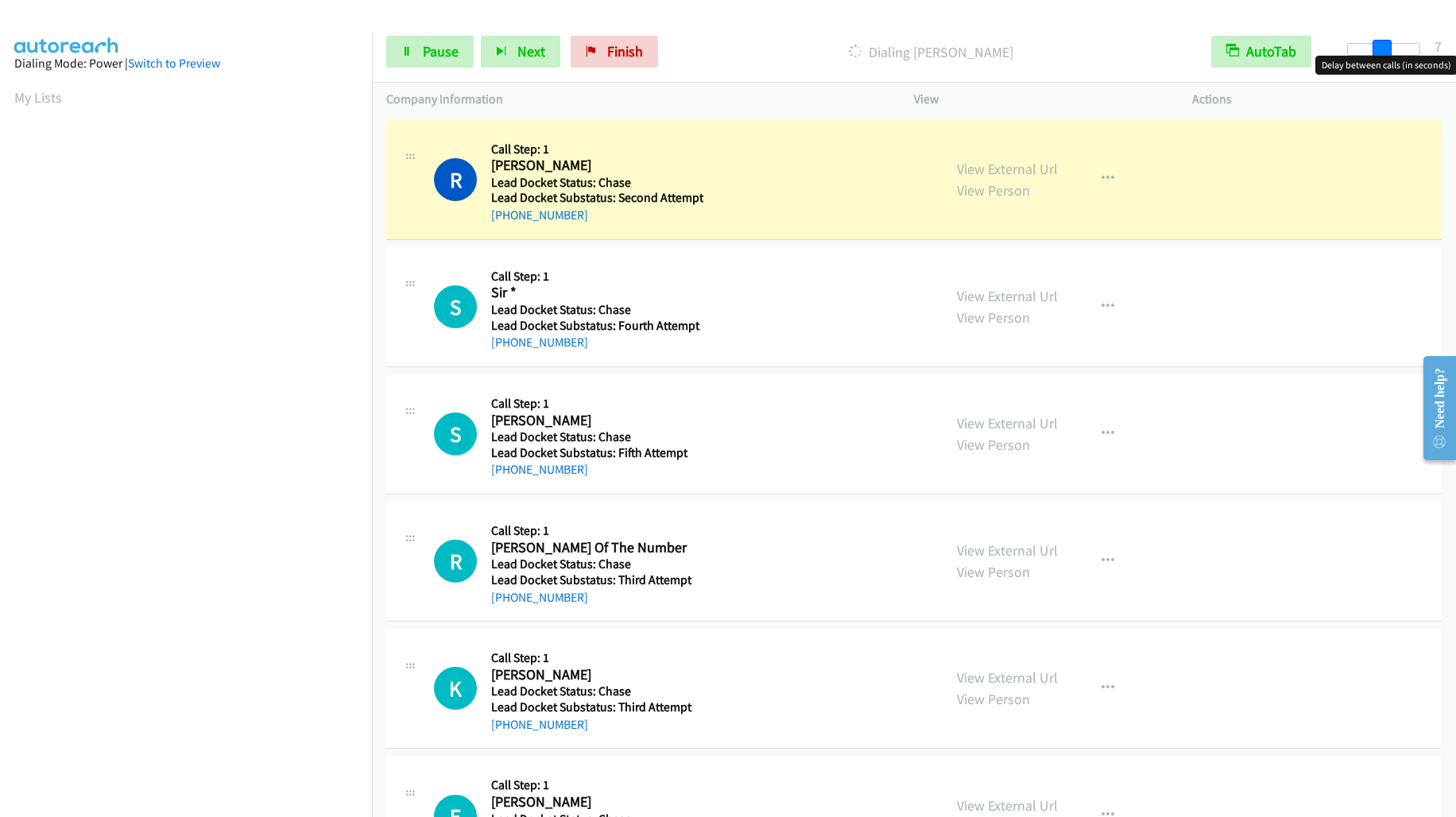
drag, startPoint x: 1357, startPoint y: 48, endPoint x: 1388, endPoint y: 47, distance: 31.0
click at [1388, 47] on span at bounding box center [1382, 49] width 19 height 19
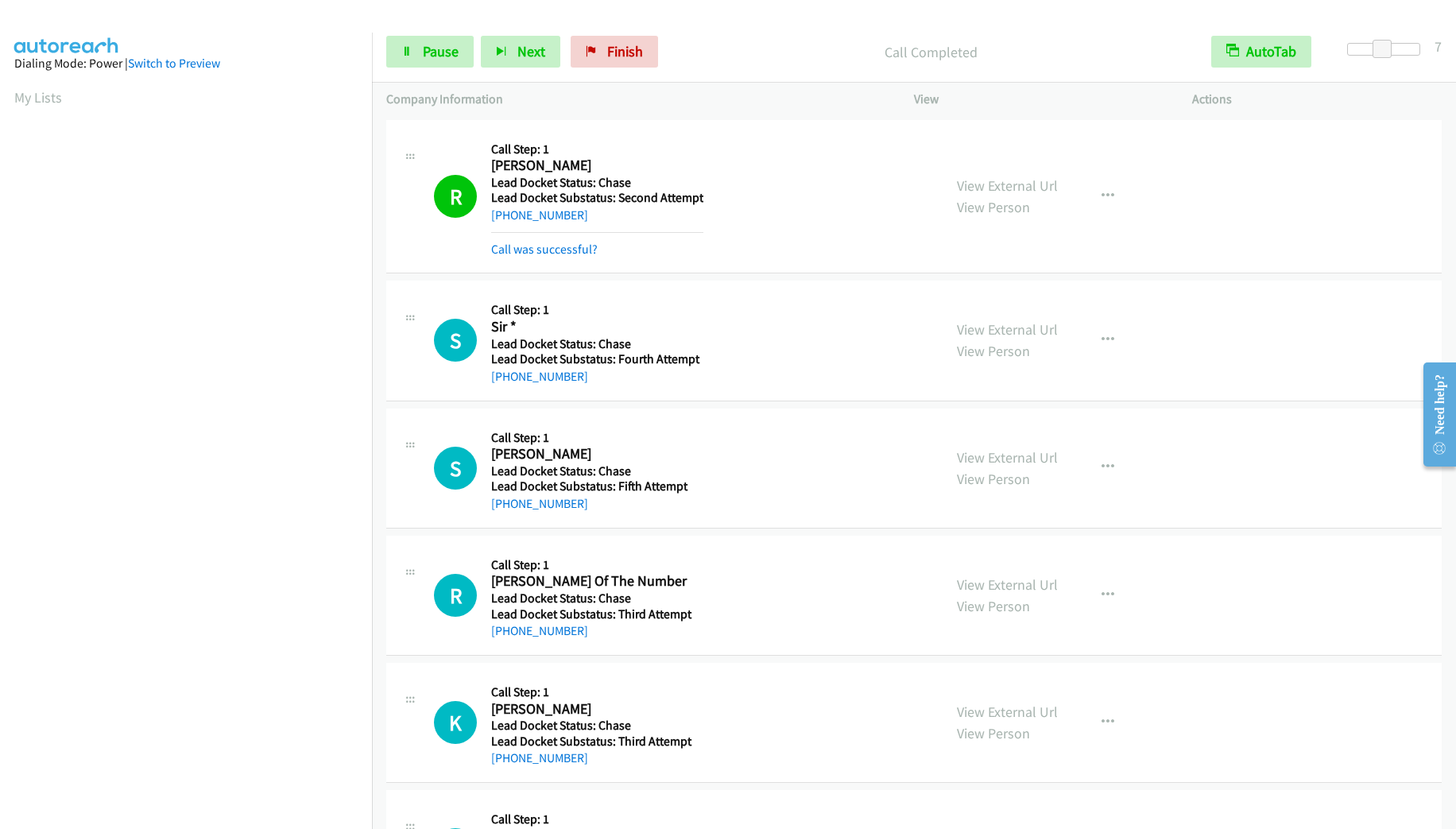
scroll to position [28, 0]
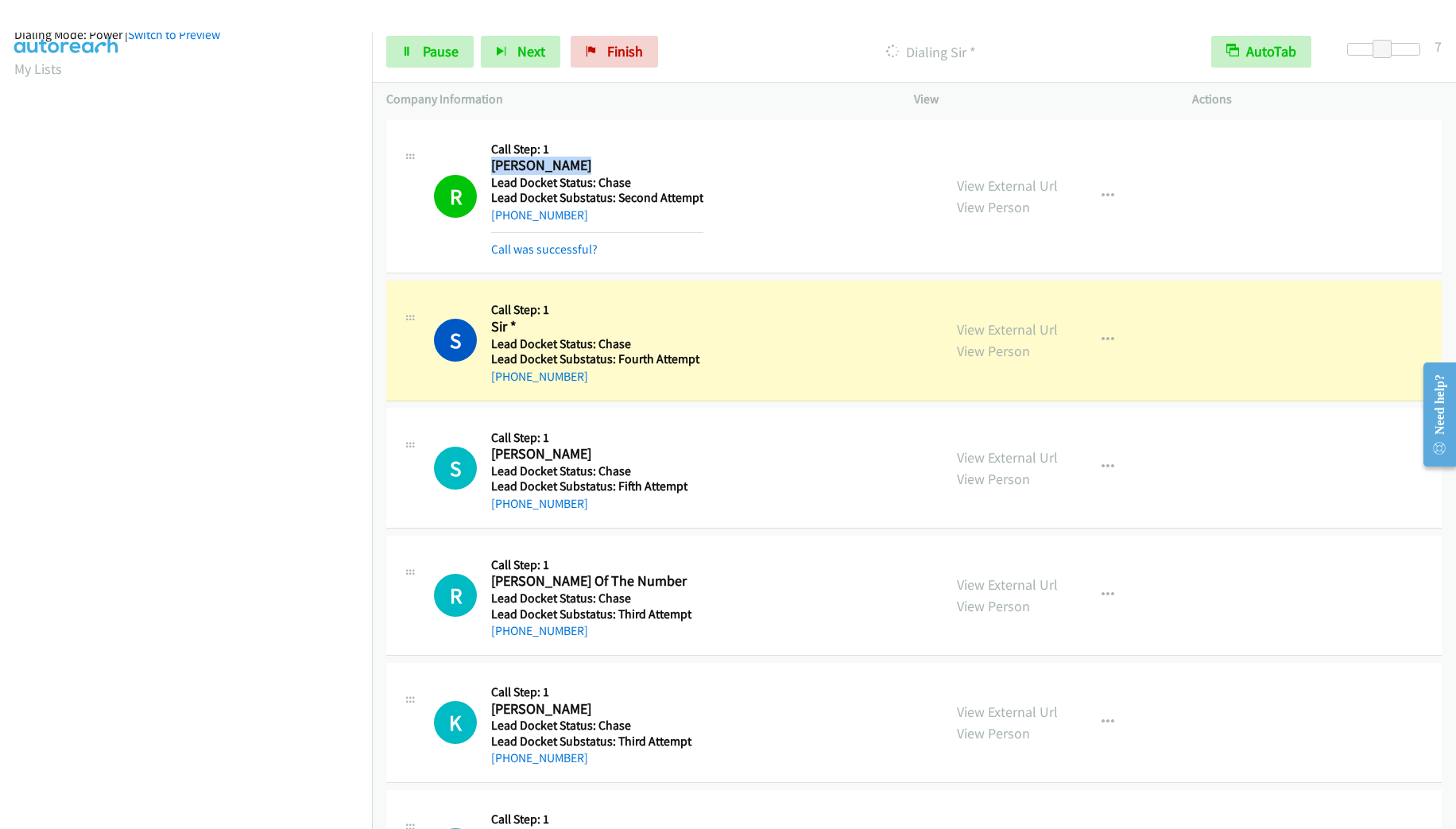
drag, startPoint x: 589, startPoint y: 163, endPoint x: 488, endPoint y: 164, distance: 101.0
click at [488, 164] on div "R Callback Scheduled Call Step: 1 [PERSON_NAME] [GEOGRAPHIC_DATA]/New_York Lead…" at bounding box center [681, 196] width 494 height 125
copy h2 "[PERSON_NAME]"
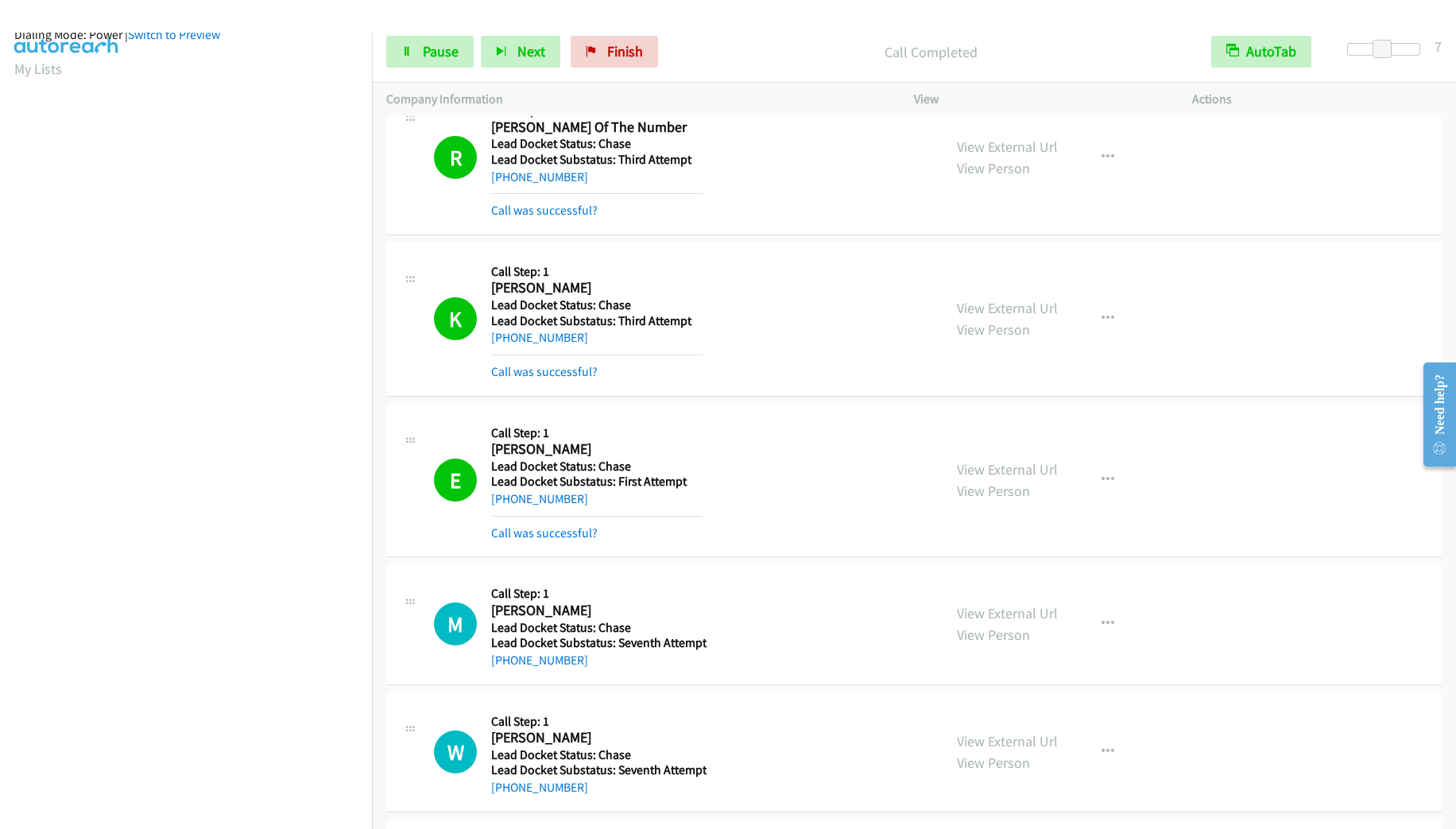
scroll to position [477, 0]
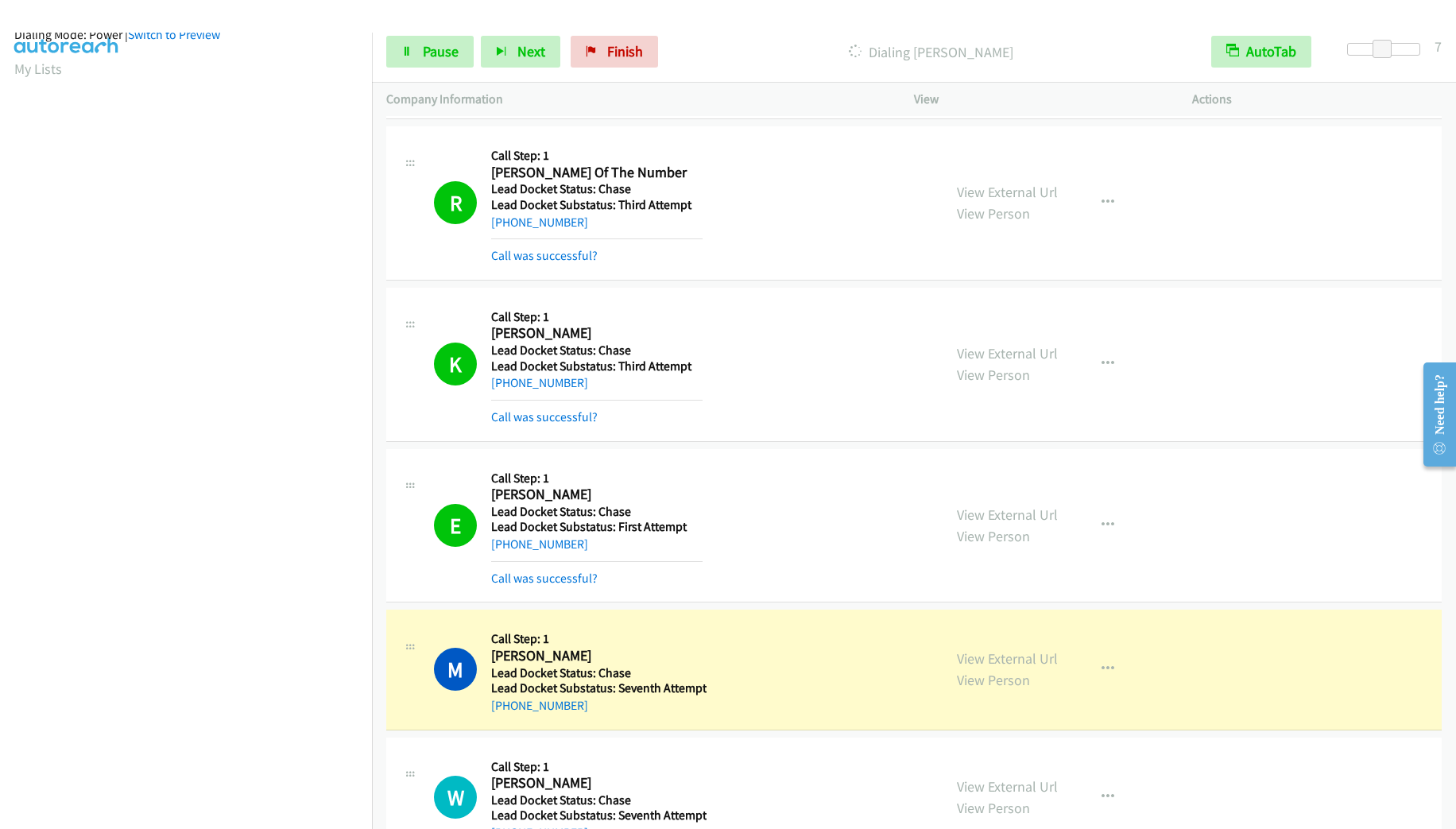
drag, startPoint x: 596, startPoint y: 488, endPoint x: 562, endPoint y: 515, distance: 43.4
click at [544, 502] on h2 "[PERSON_NAME]" at bounding box center [596, 494] width 211 height 18
drag, startPoint x: 592, startPoint y: 545, endPoint x: 503, endPoint y: 550, distance: 89.1
click at [503, 550] on div "[PHONE_NUMBER]" at bounding box center [596, 544] width 211 height 19
copy link "[PHONE_NUMBER]"
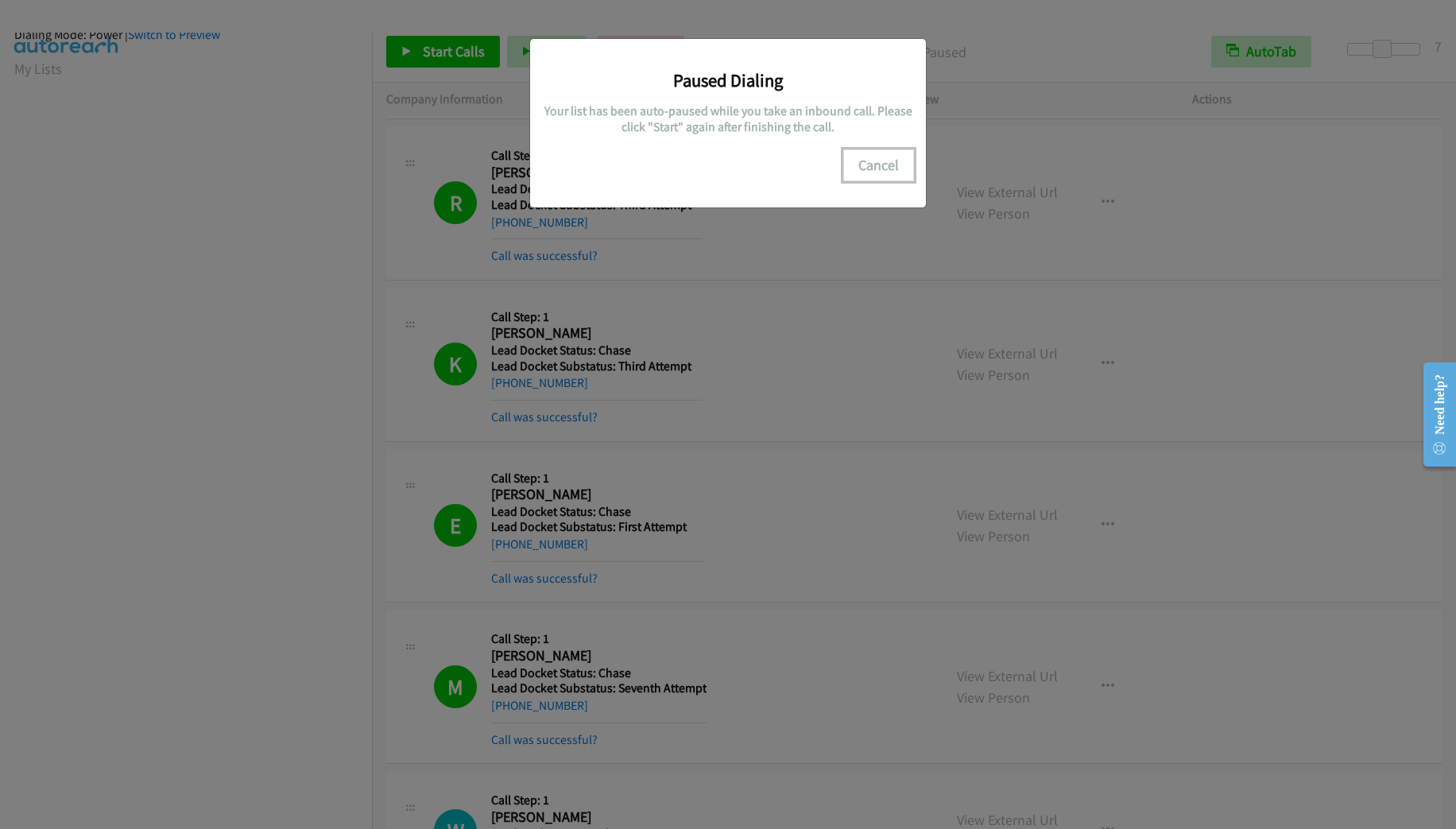
click at [872, 170] on button "Cancel" at bounding box center [878, 165] width 70 height 32
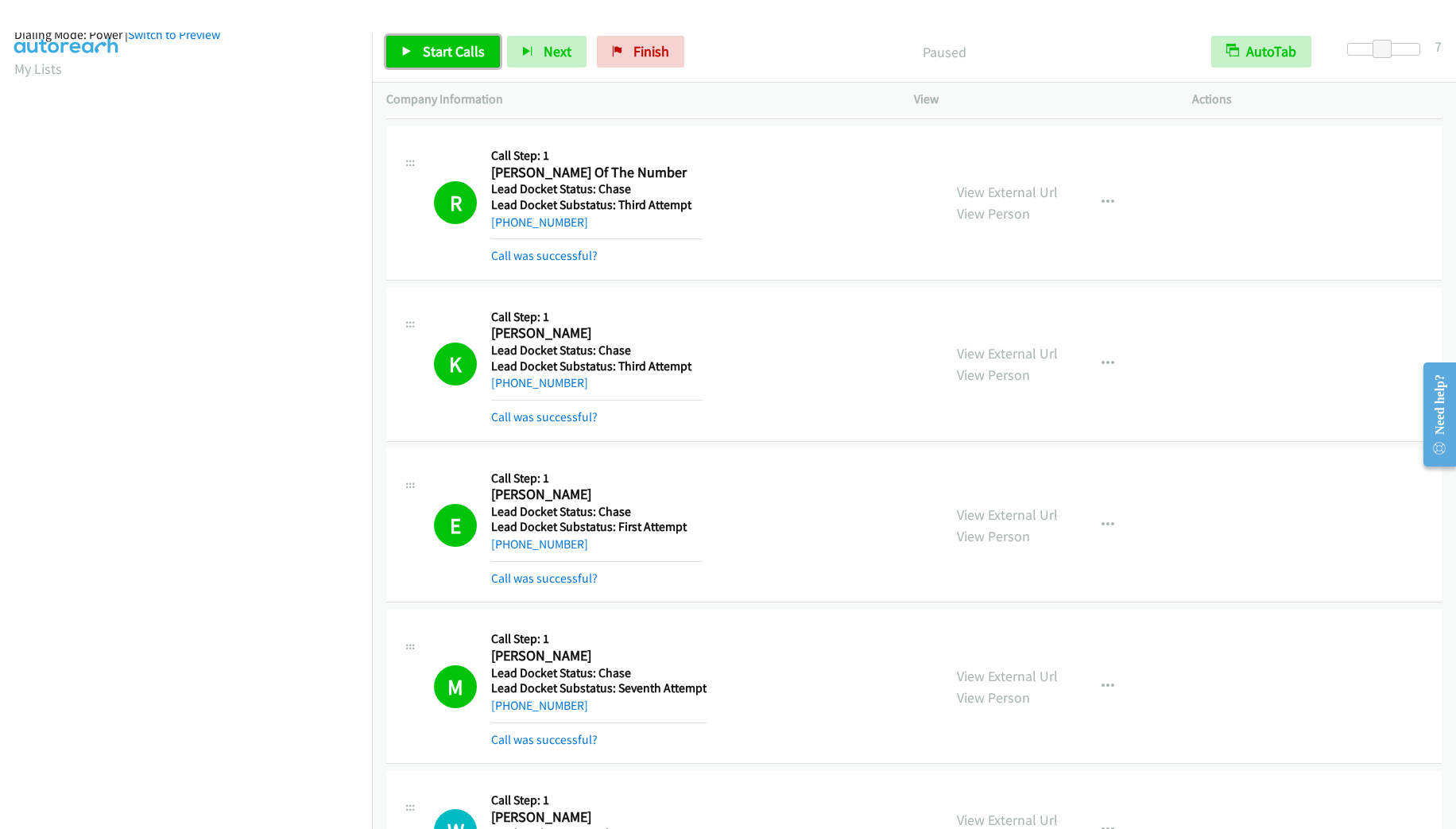
click at [436, 56] on span "Start Calls" at bounding box center [454, 51] width 62 height 18
click at [445, 51] on span "Pause" at bounding box center [441, 51] width 36 height 18
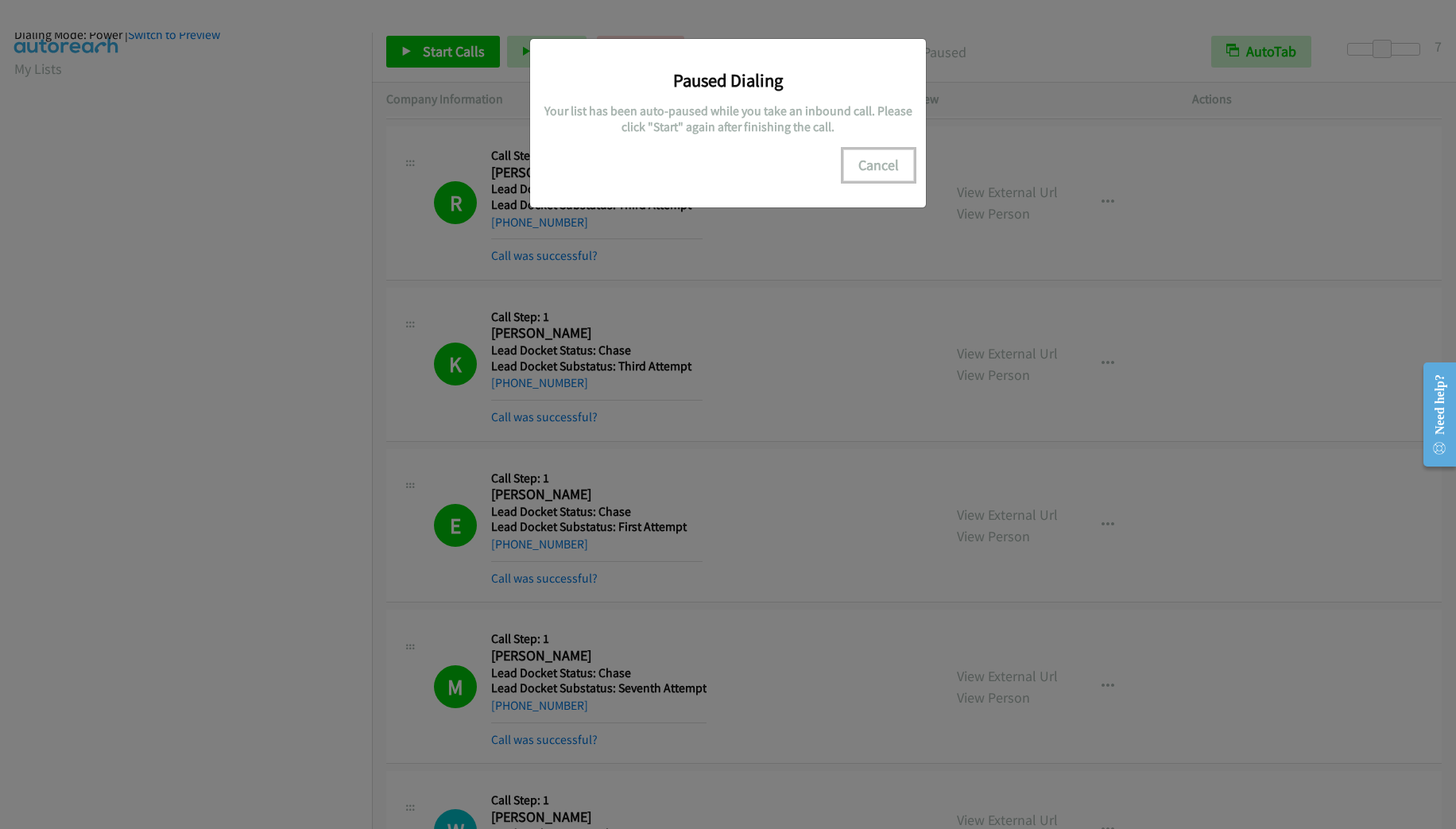
click at [893, 163] on button "Cancel" at bounding box center [878, 165] width 70 height 32
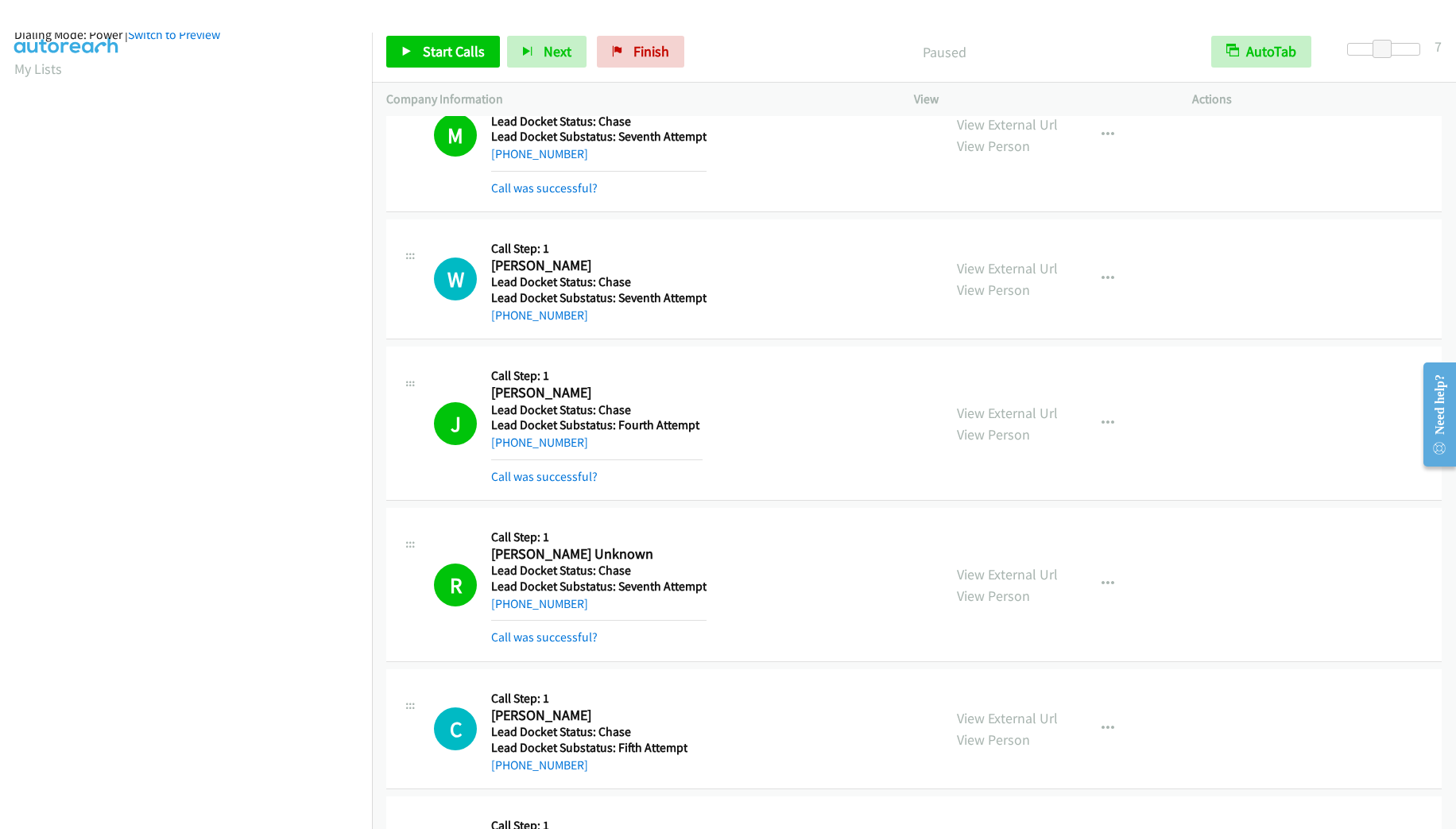
scroll to position [1034, 0]
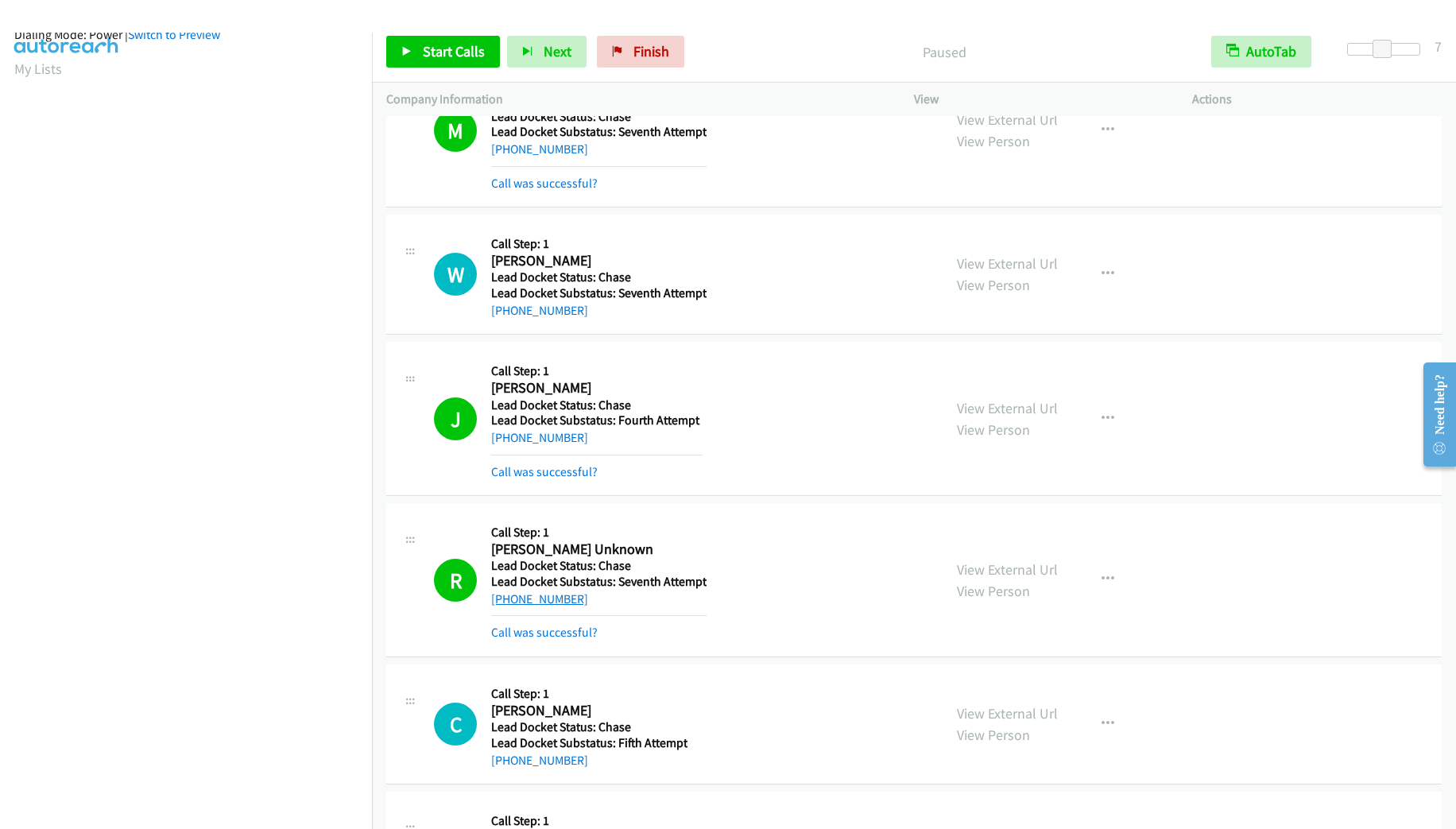
drag, startPoint x: 591, startPoint y: 598, endPoint x: 507, endPoint y: 600, distance: 84.0
click at [507, 600] on div "+1 215-896-7301" at bounding box center [598, 600] width 215 height 19
copy link "215-896-7301"
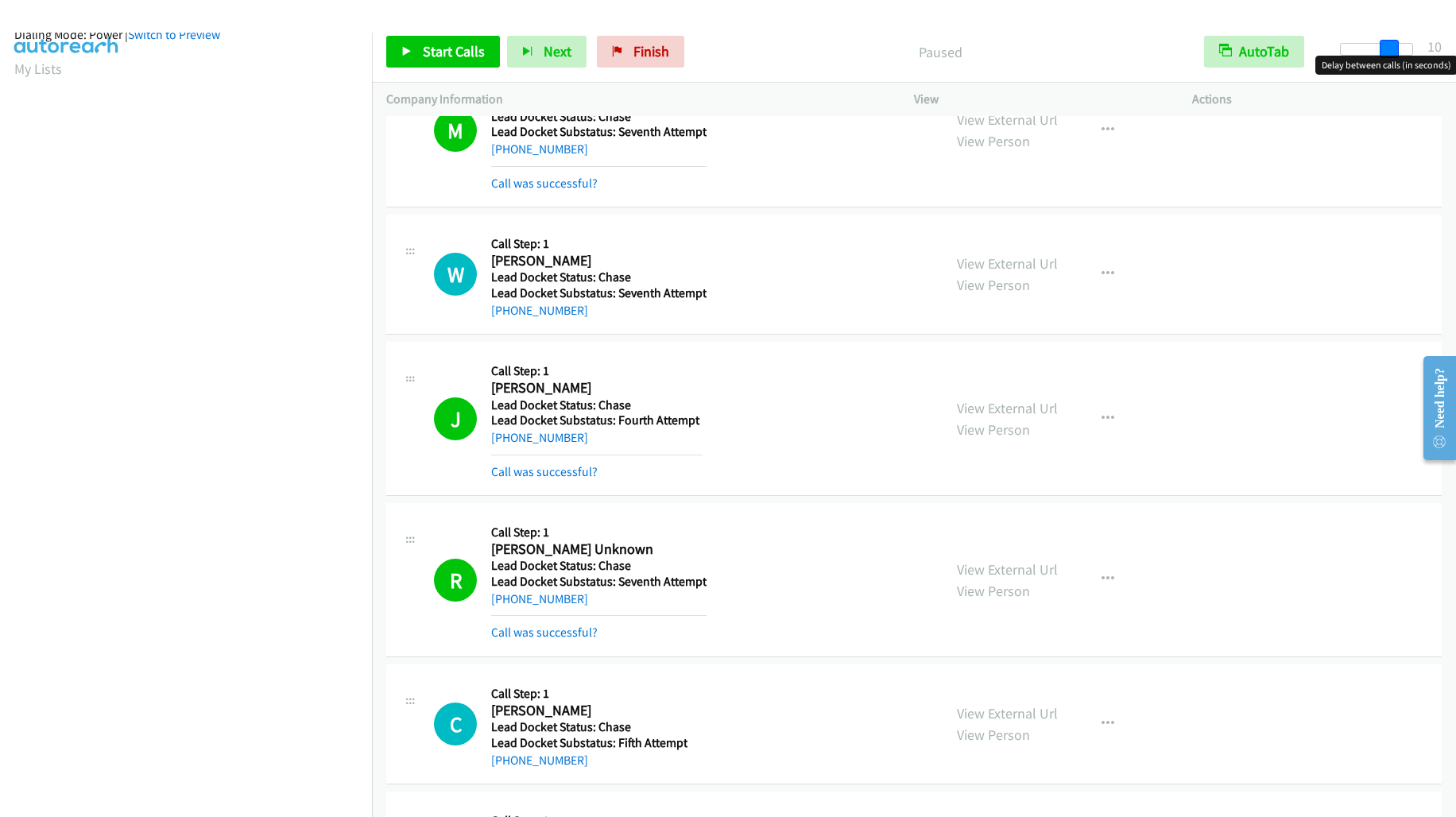
drag, startPoint x: 1383, startPoint y: 47, endPoint x: 1396, endPoint y: 47, distance: 13.0
click at [1396, 47] on span at bounding box center [1389, 49] width 19 height 19
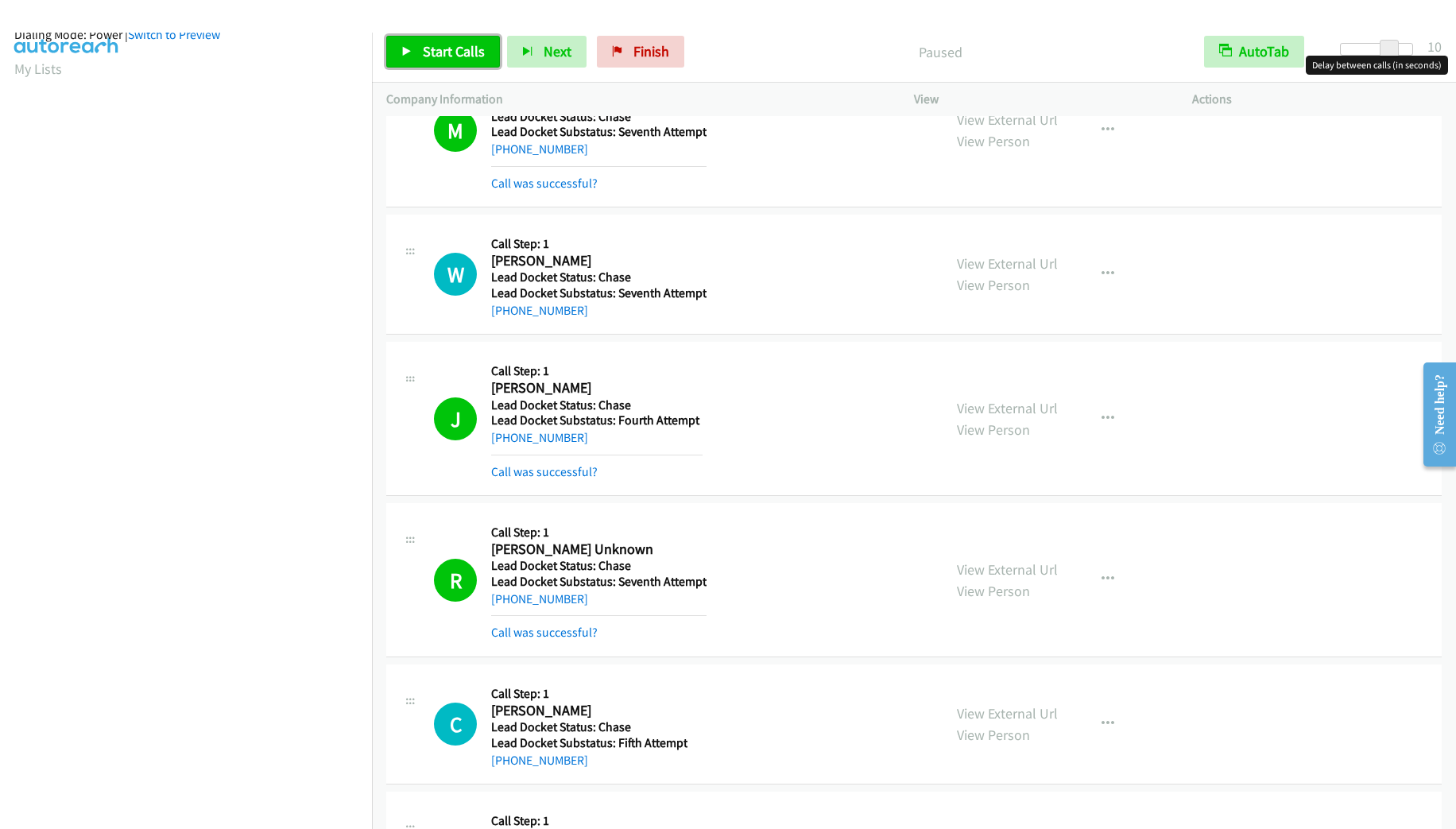
click at [427, 49] on span "Start Calls" at bounding box center [454, 51] width 62 height 18
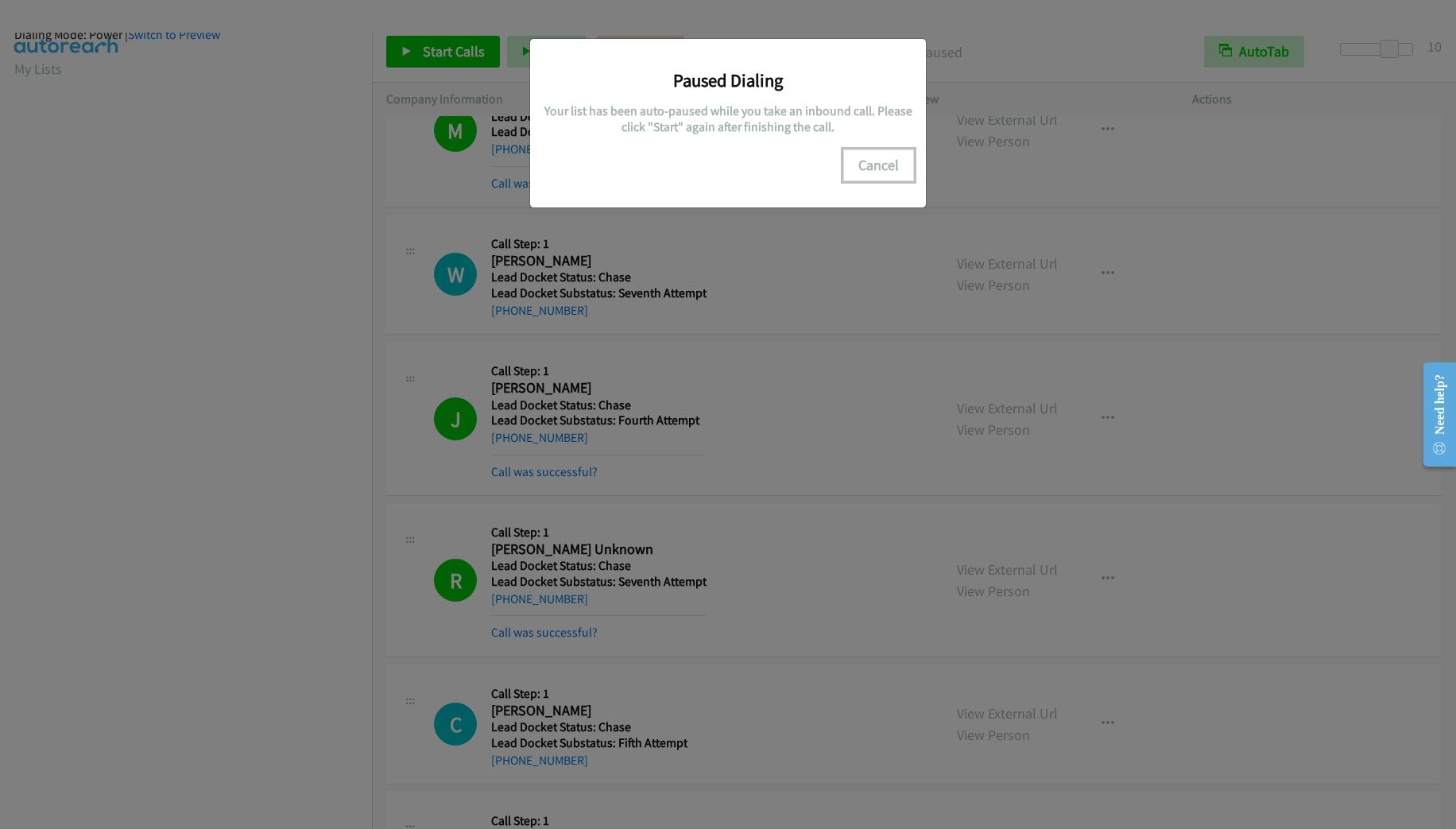
drag, startPoint x: 858, startPoint y: 168, endPoint x: 865, endPoint y: 164, distance: 8.1
click at [859, 168] on button "Cancel" at bounding box center [878, 165] width 70 height 32
click at [875, 173] on button "Cancel" at bounding box center [878, 165] width 70 height 32
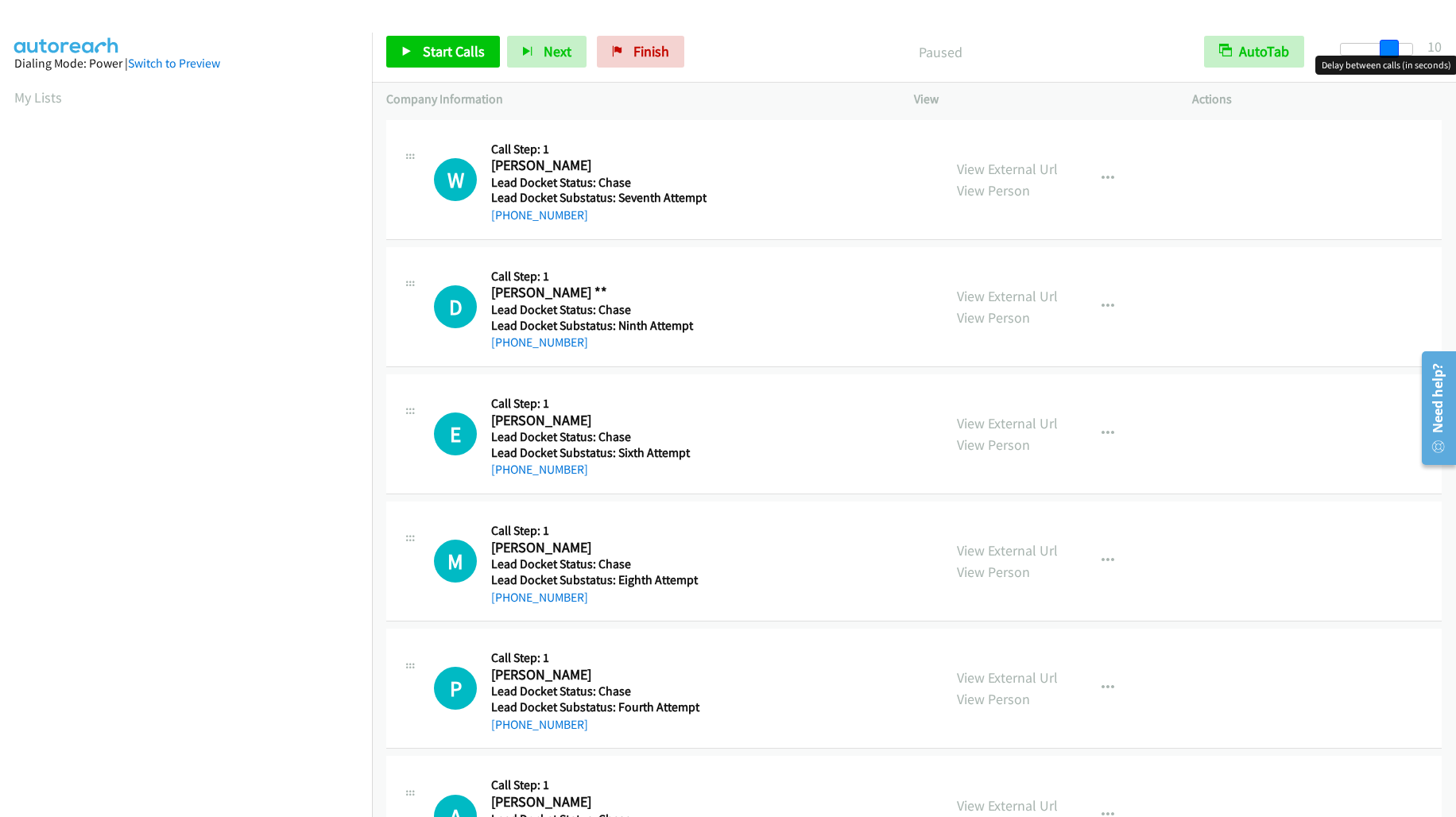
drag, startPoint x: 1349, startPoint y: 49, endPoint x: 1399, endPoint y: 51, distance: 50.0
click at [1399, 51] on div at bounding box center [1376, 50] width 73 height 13
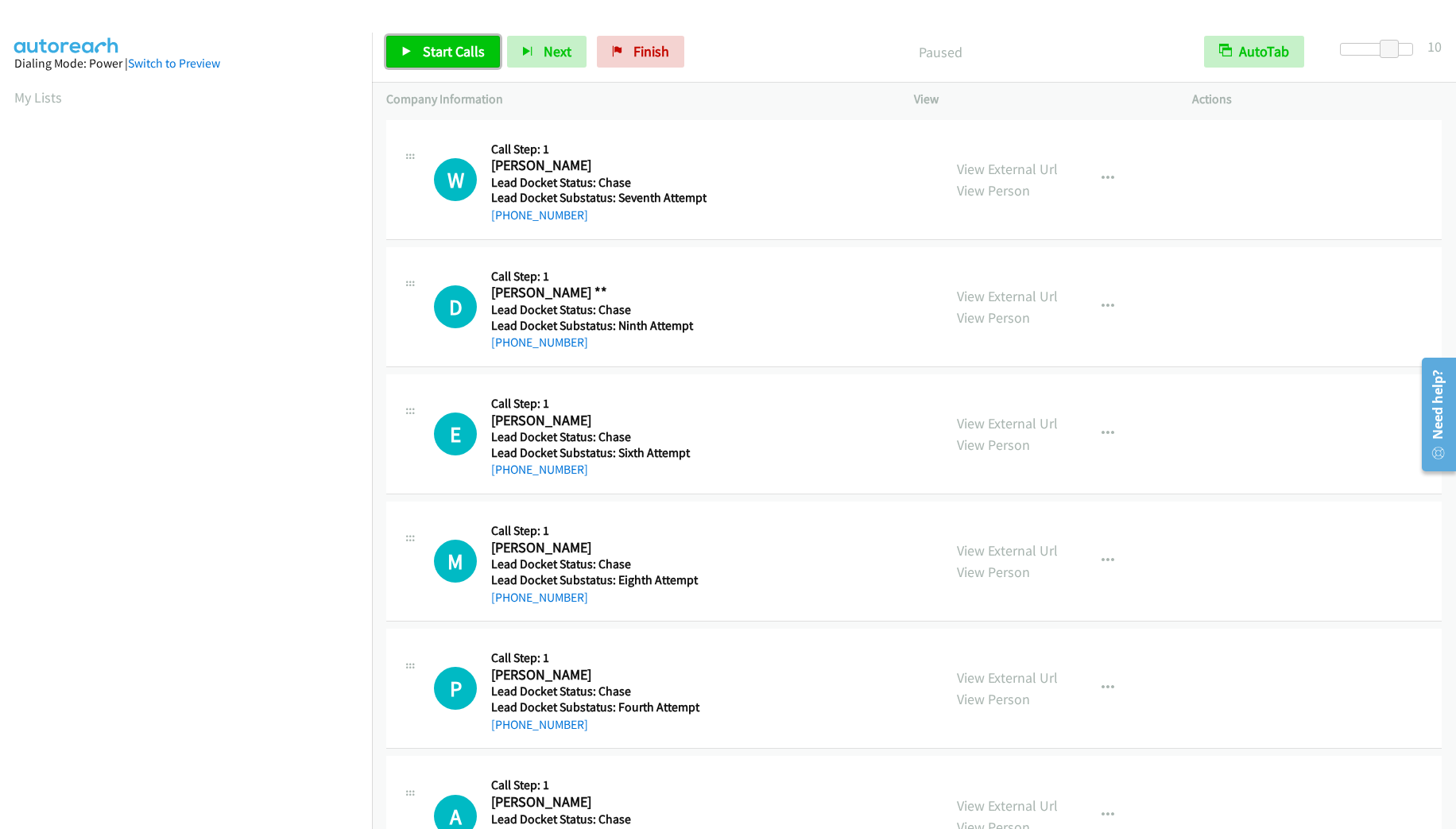
click at [457, 45] on span "Start Calls" at bounding box center [454, 51] width 62 height 18
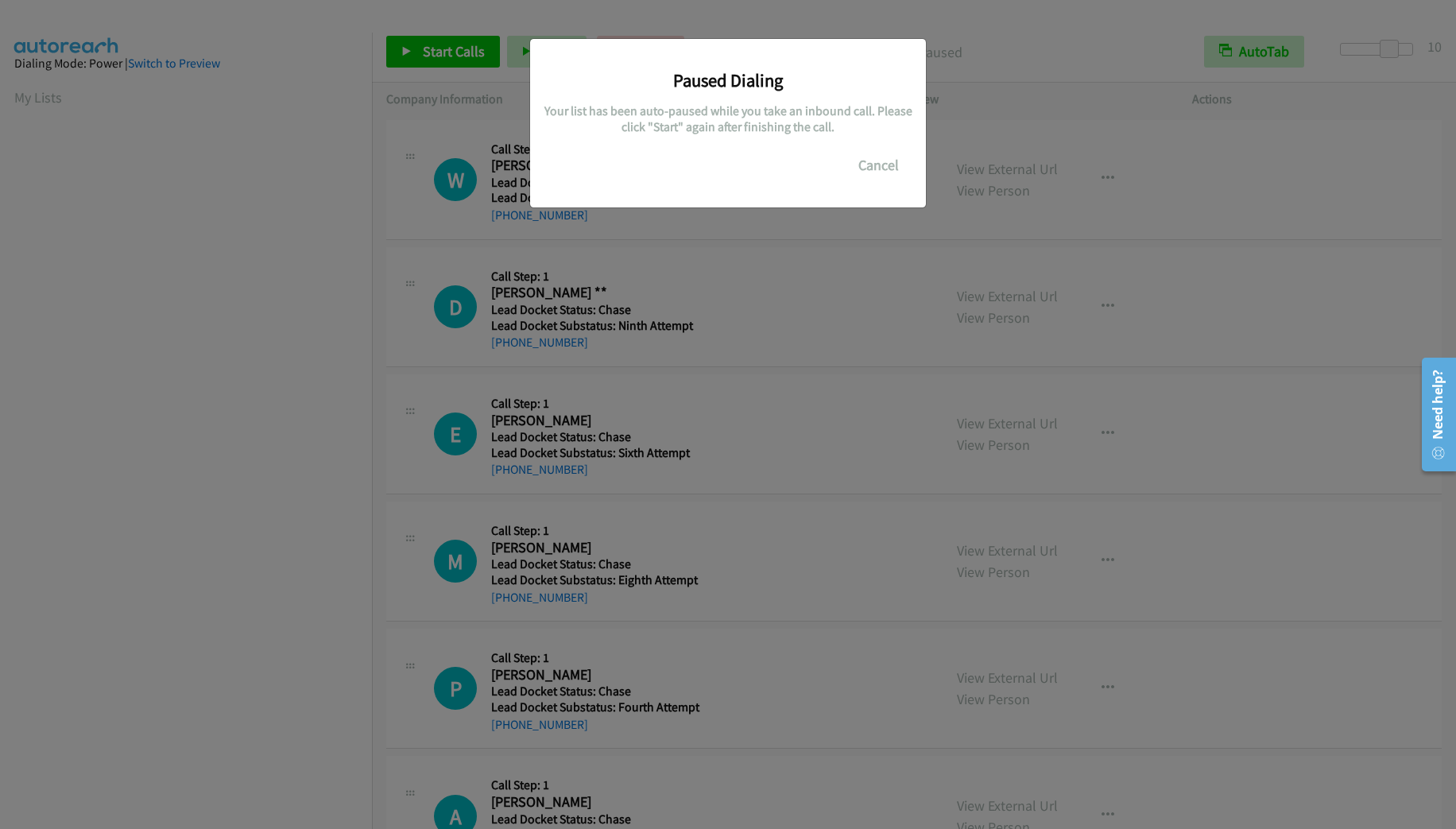
scroll to position [28, 0]
click at [866, 158] on button "Cancel" at bounding box center [878, 165] width 70 height 32
click at [886, 167] on button "Cancel" at bounding box center [878, 165] width 70 height 32
